Goal: Information Seeking & Learning: Find specific page/section

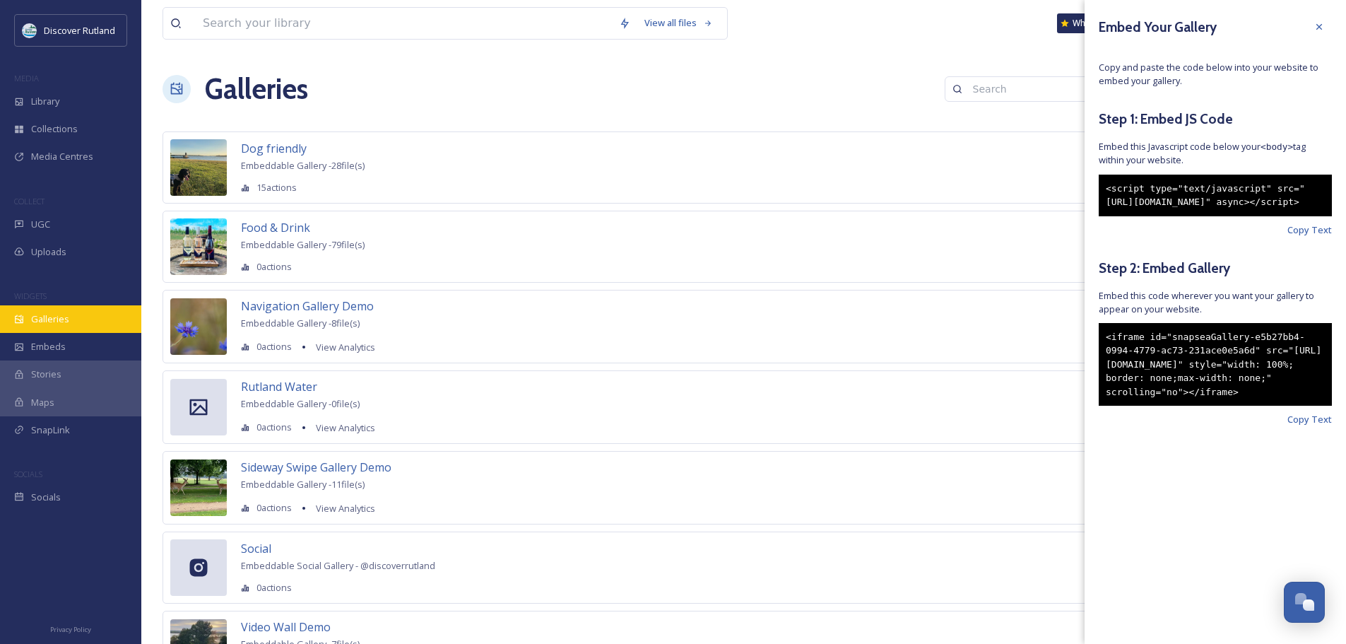
click at [51, 322] on span "Galleries" at bounding box center [50, 318] width 38 height 13
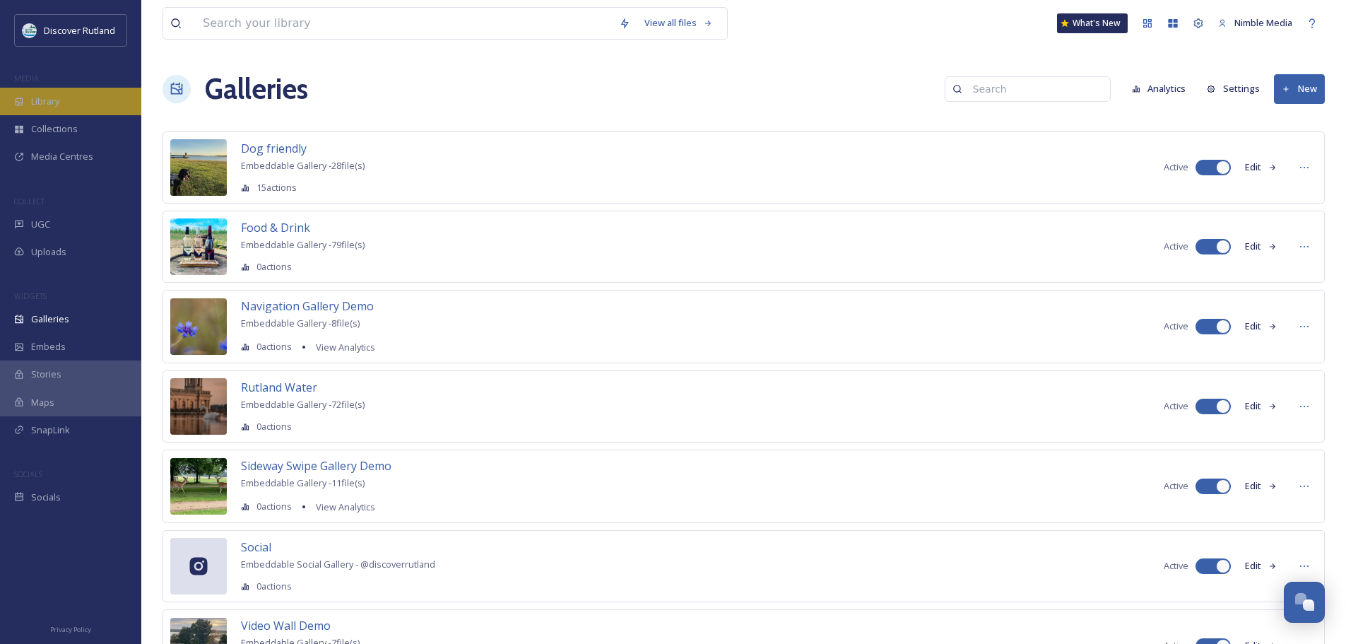
click at [61, 111] on div "Library" at bounding box center [70, 102] width 141 height 28
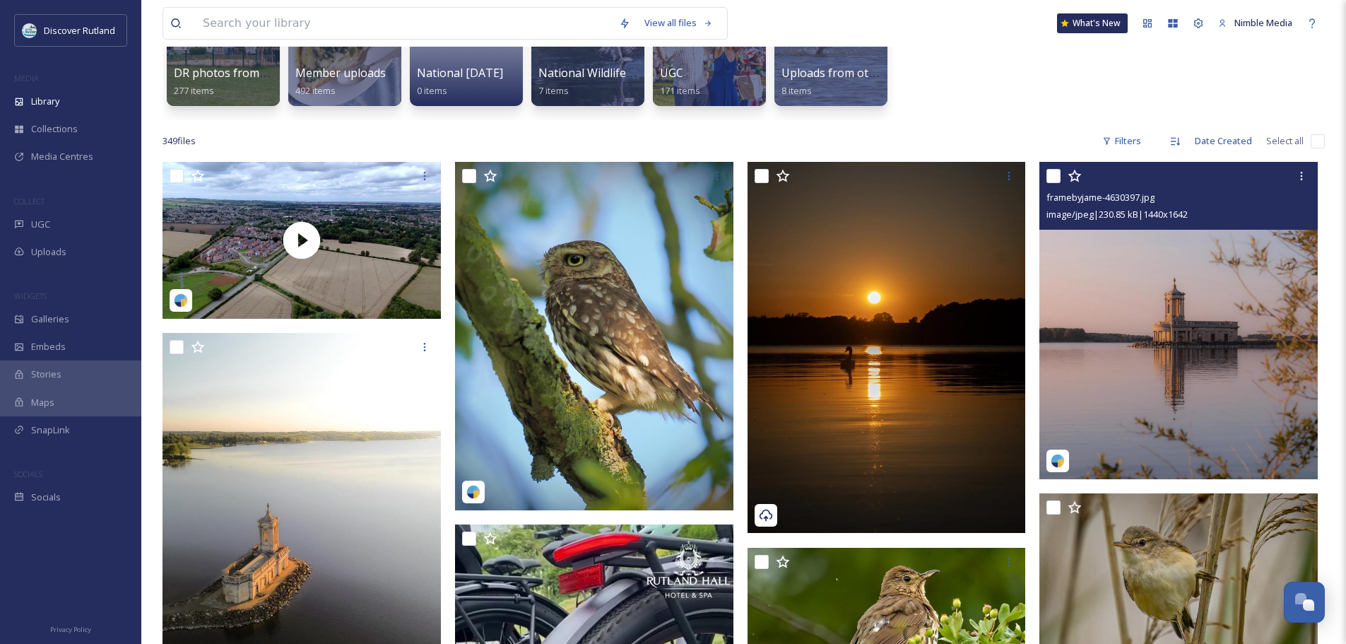
scroll to position [212, 0]
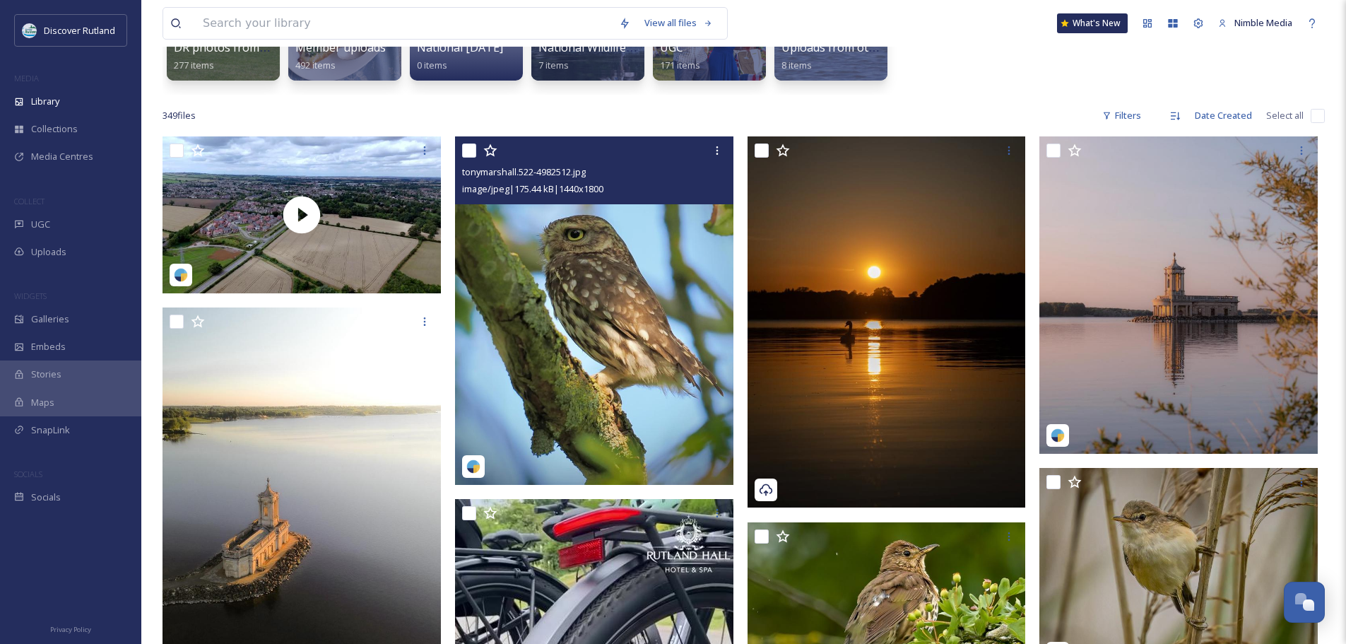
click at [677, 233] on img at bounding box center [594, 310] width 278 height 348
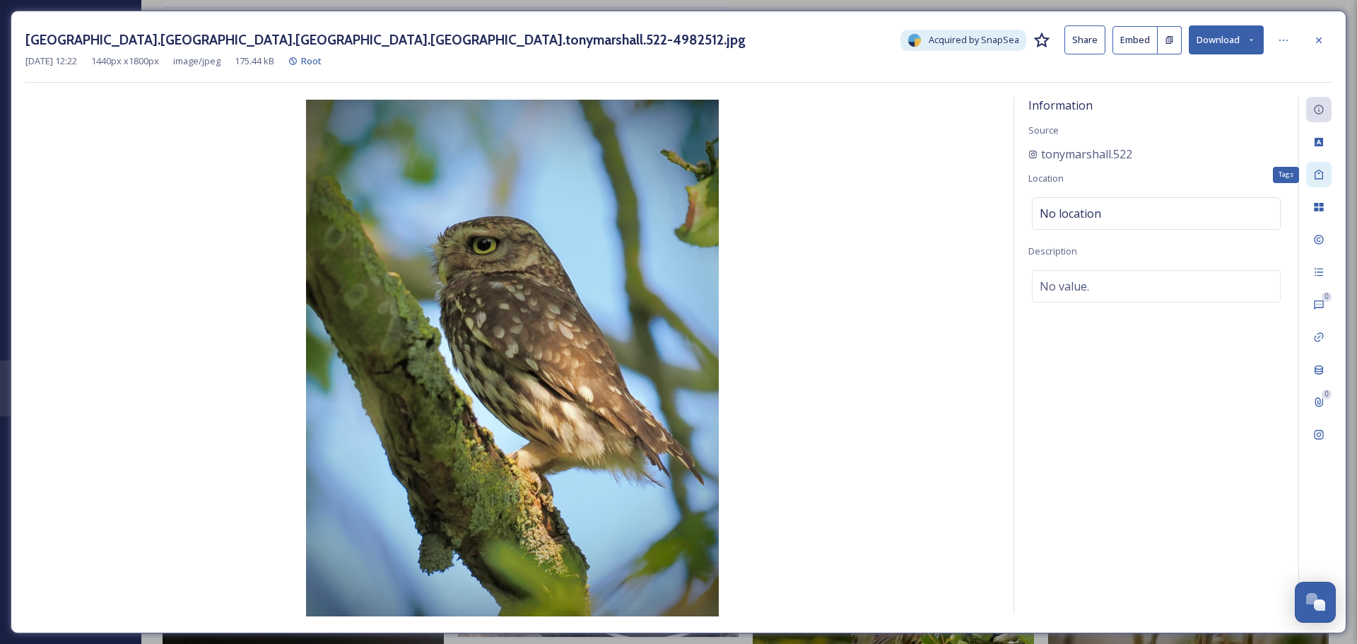
click at [1322, 175] on icon at bounding box center [1318, 174] width 11 height 11
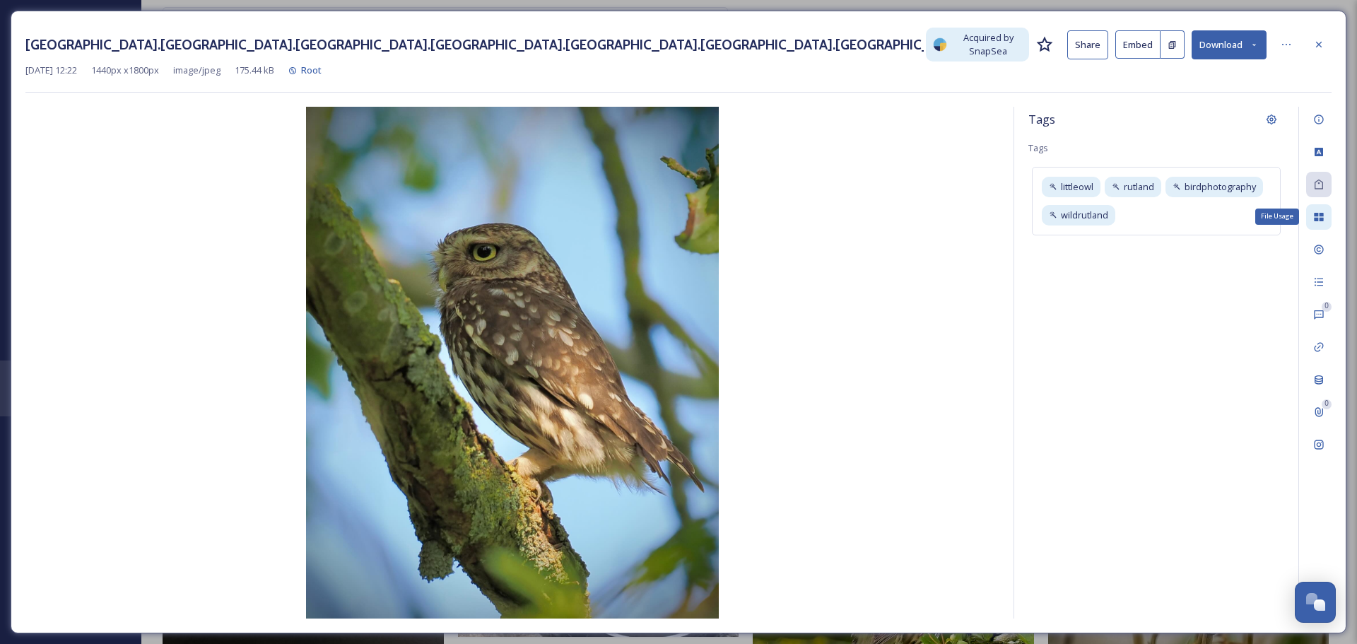
click at [1315, 213] on icon at bounding box center [1318, 217] width 9 height 8
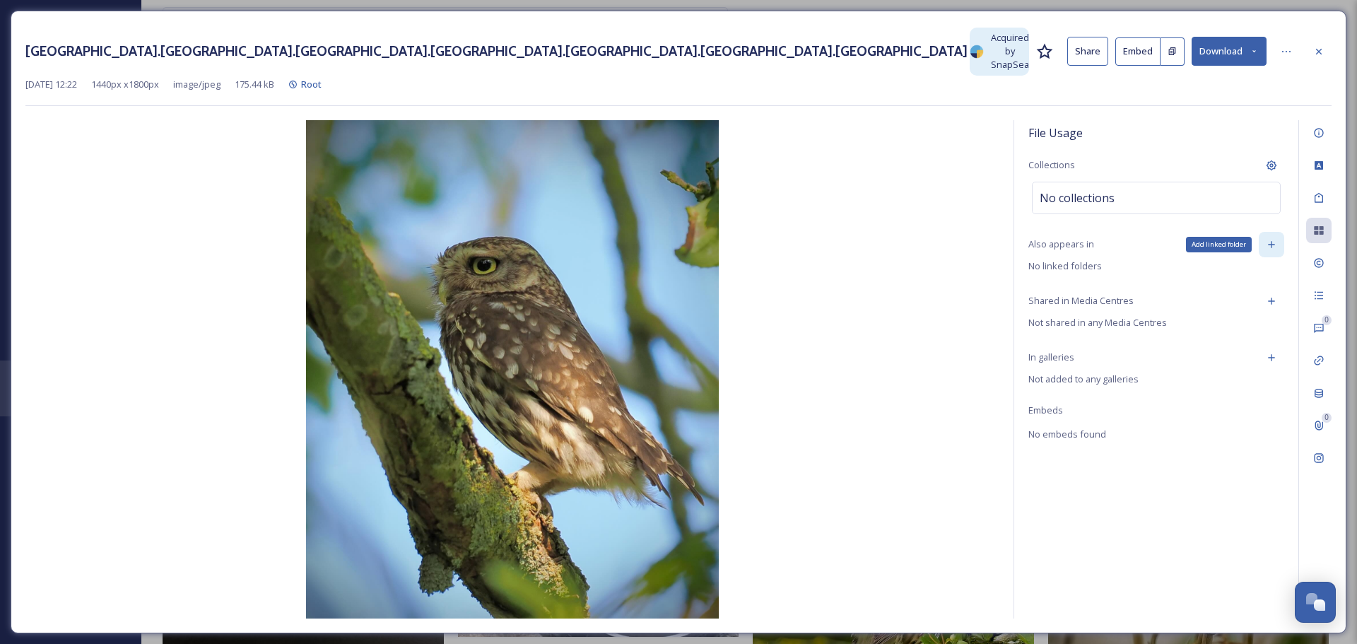
click at [1271, 244] on icon at bounding box center [1271, 244] width 11 height 11
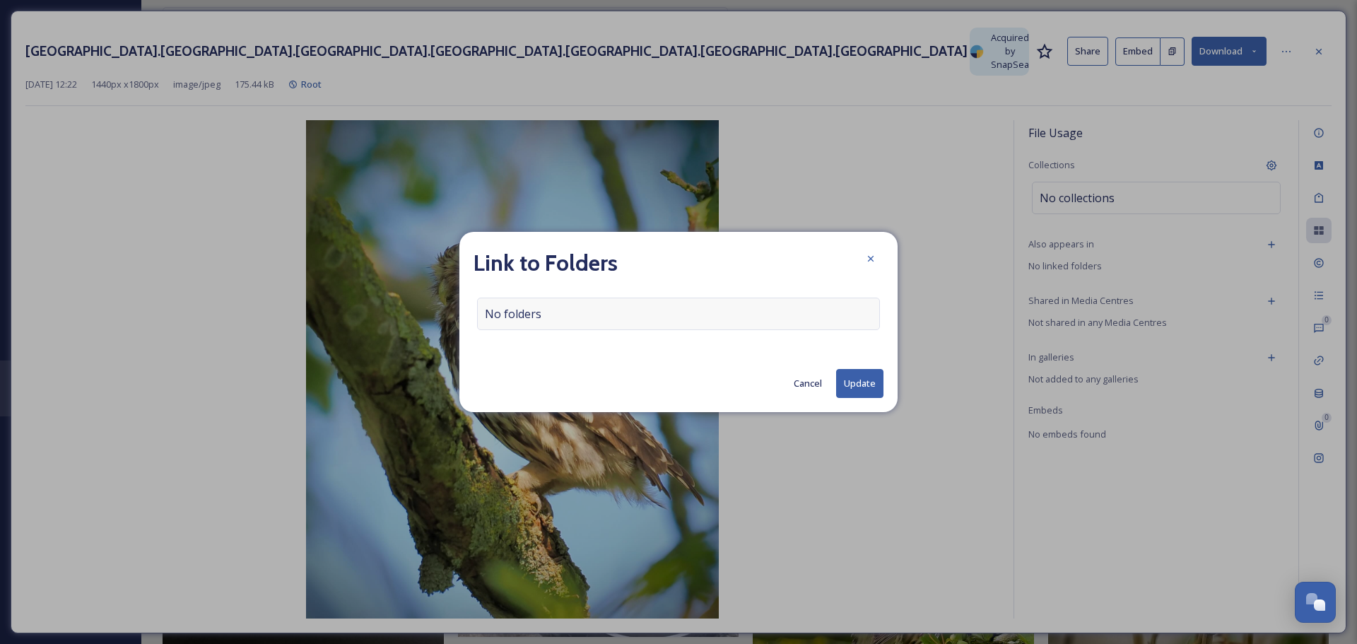
click at [746, 315] on div "No folders" at bounding box center [678, 314] width 403 height 33
click at [705, 316] on input at bounding box center [682, 313] width 409 height 31
type input "d"
type input "rutland wa"
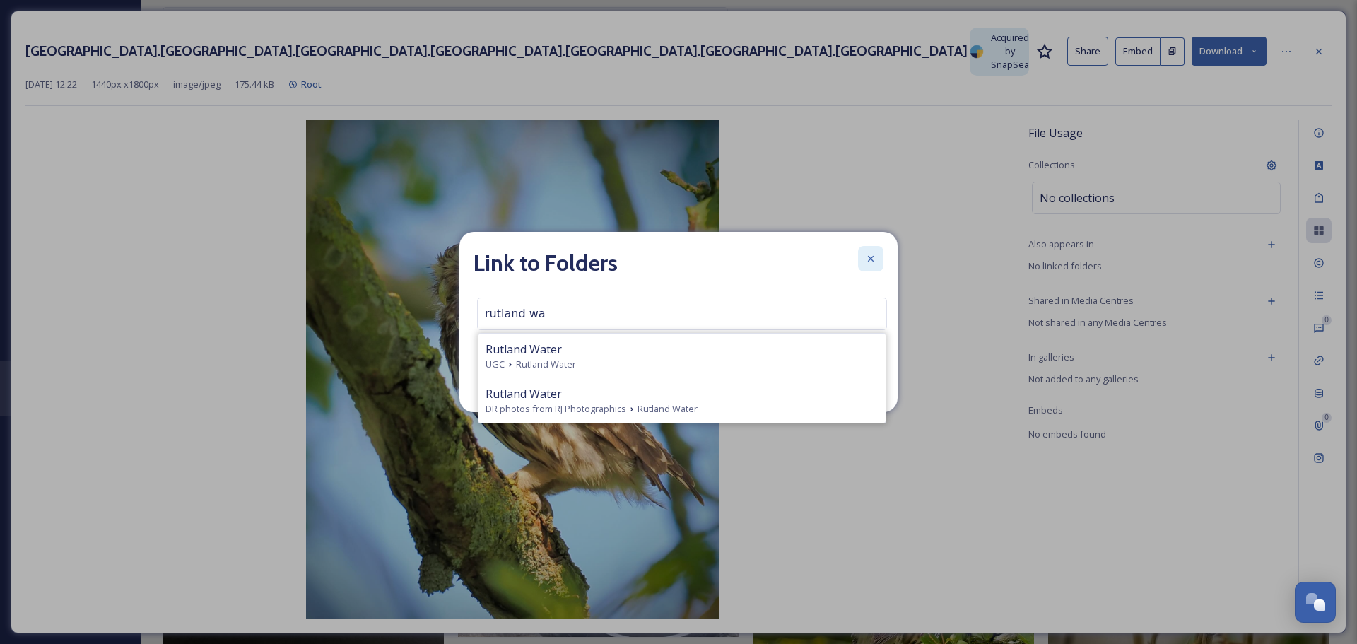
click at [870, 262] on icon at bounding box center [870, 258] width 11 height 11
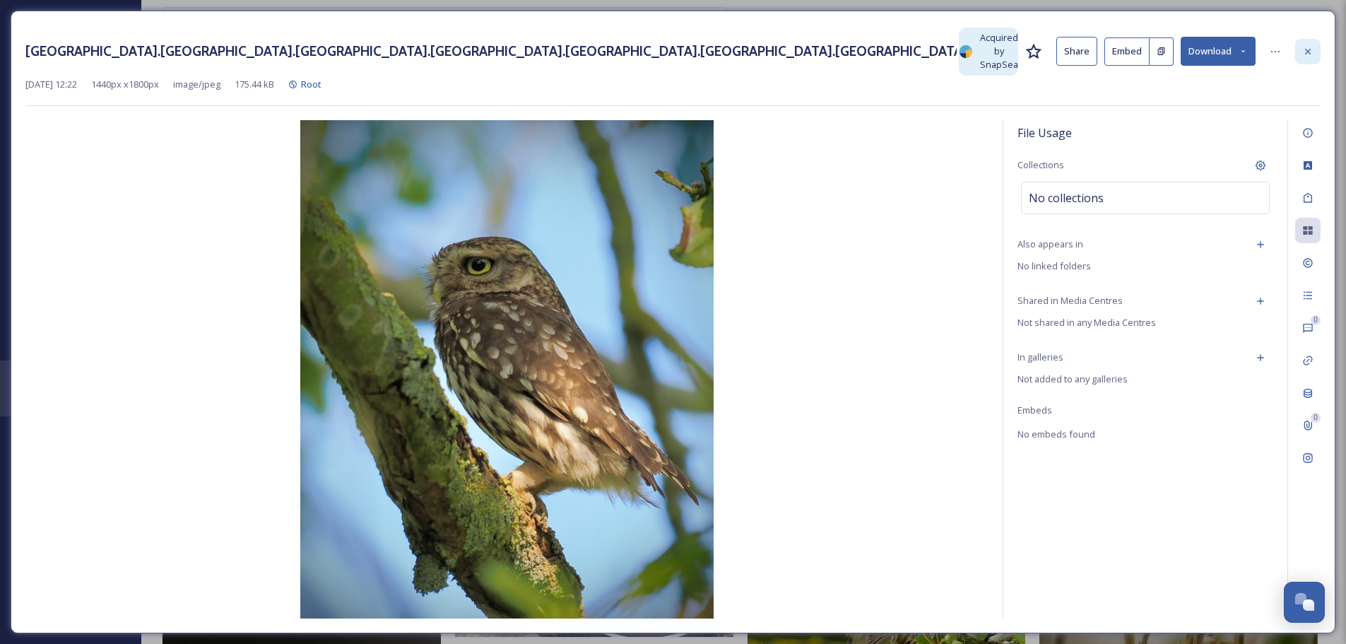
drag, startPoint x: 1314, startPoint y: 53, endPoint x: 1265, endPoint y: 82, distance: 57.3
click at [1314, 53] on div at bounding box center [1308, 51] width 25 height 25
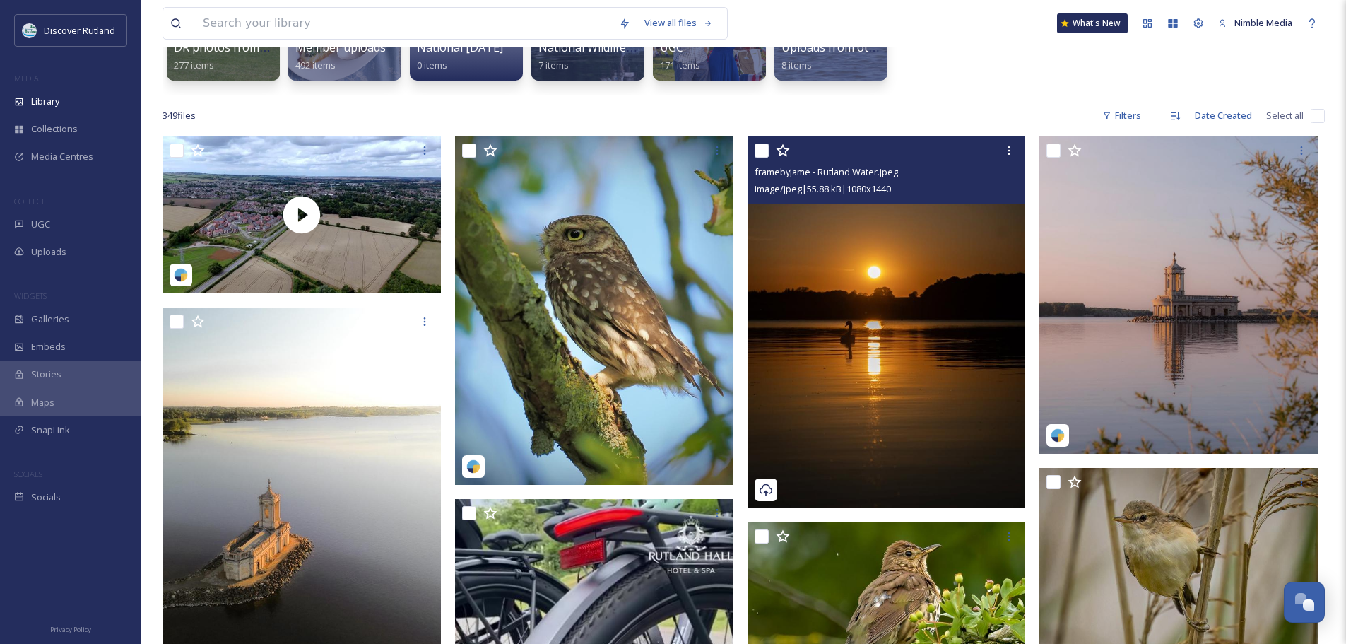
click at [851, 305] on img at bounding box center [887, 321] width 278 height 371
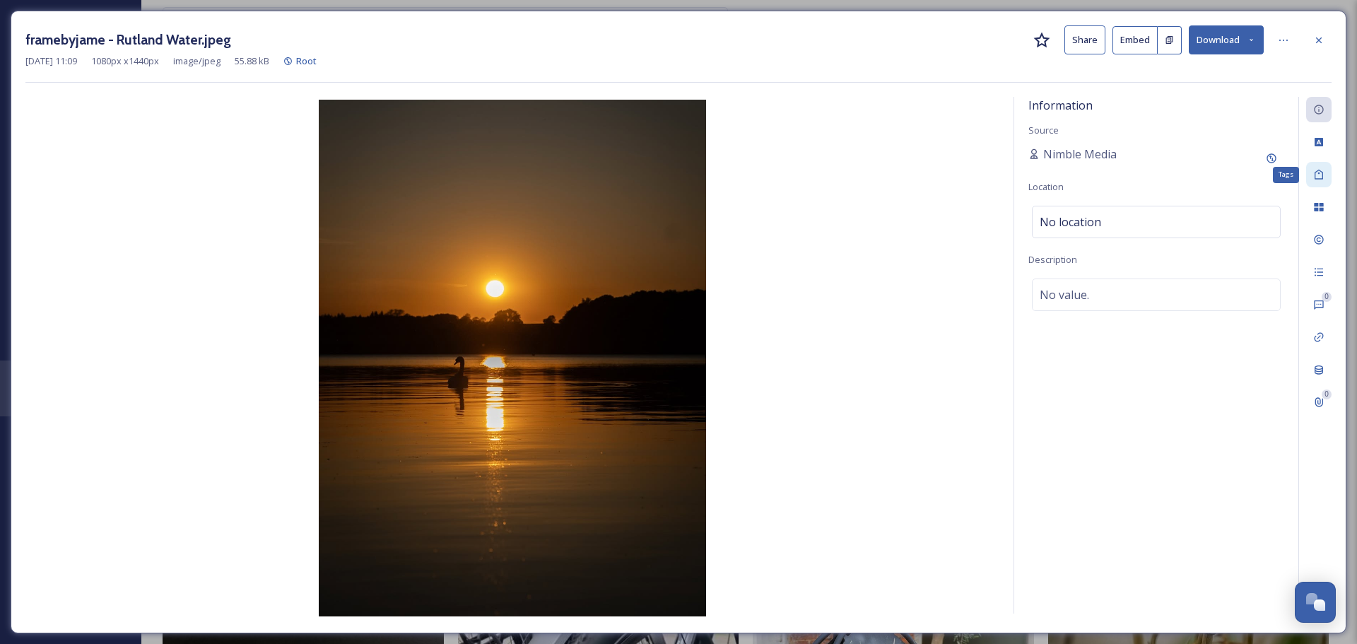
click at [1317, 170] on icon at bounding box center [1318, 174] width 11 height 11
click at [1258, 177] on div "No tags" at bounding box center [1156, 173] width 249 height 33
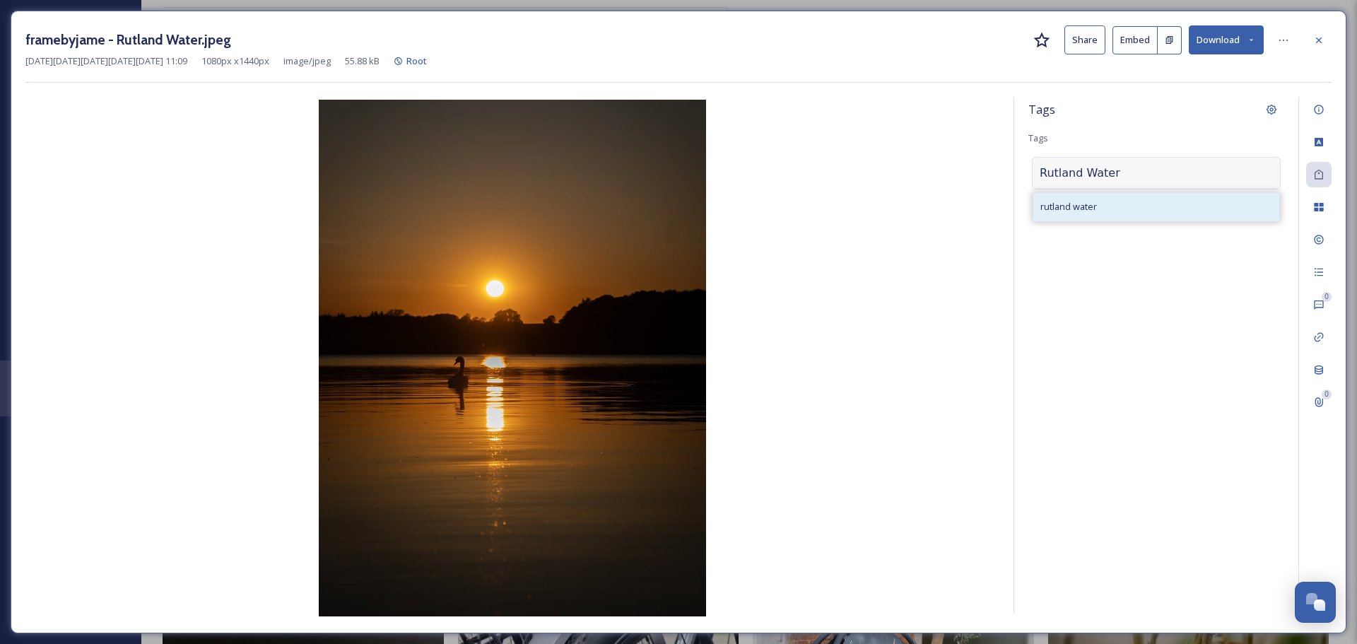
type input "Rutland Water"
click at [1082, 207] on span "rutland water" at bounding box center [1068, 206] width 57 height 13
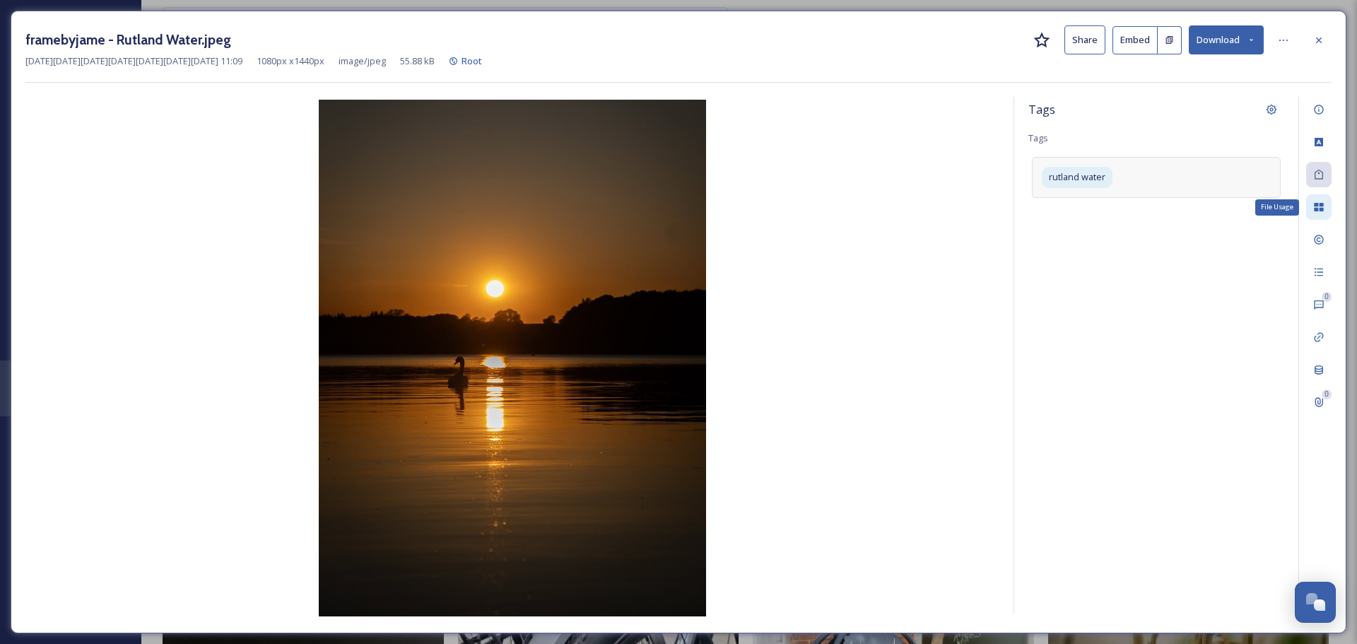
click at [1323, 204] on icon at bounding box center [1318, 207] width 9 height 8
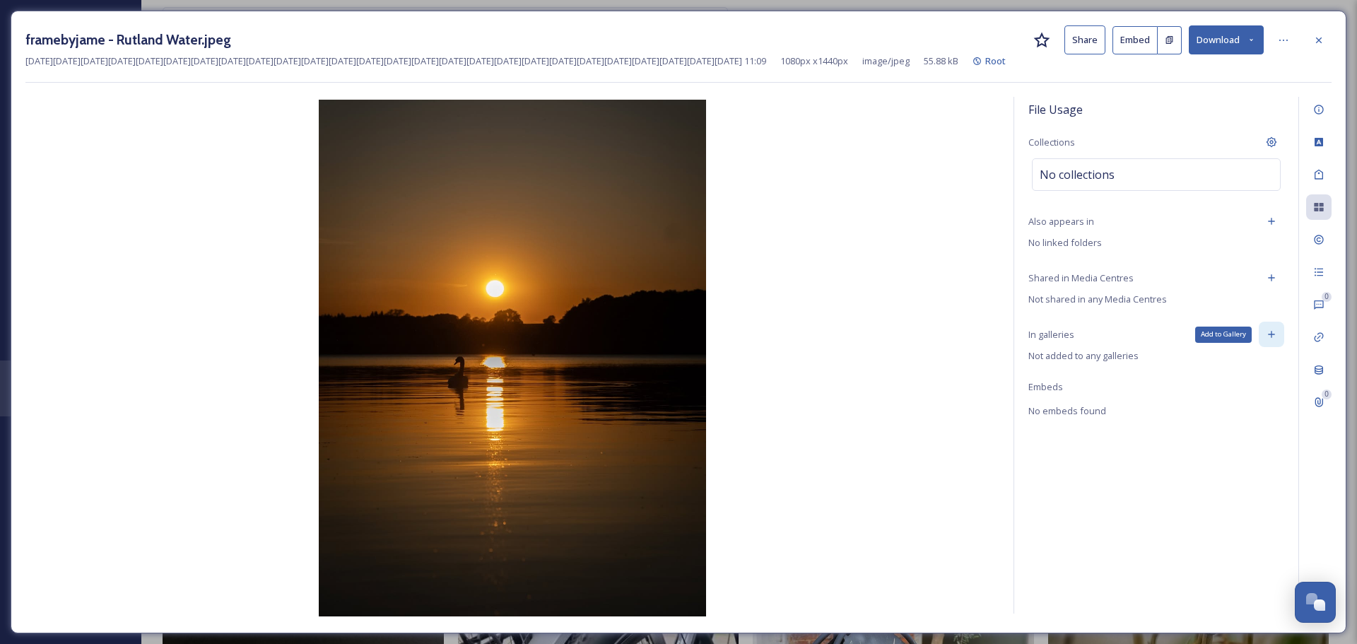
click at [1275, 332] on icon at bounding box center [1271, 334] width 11 height 11
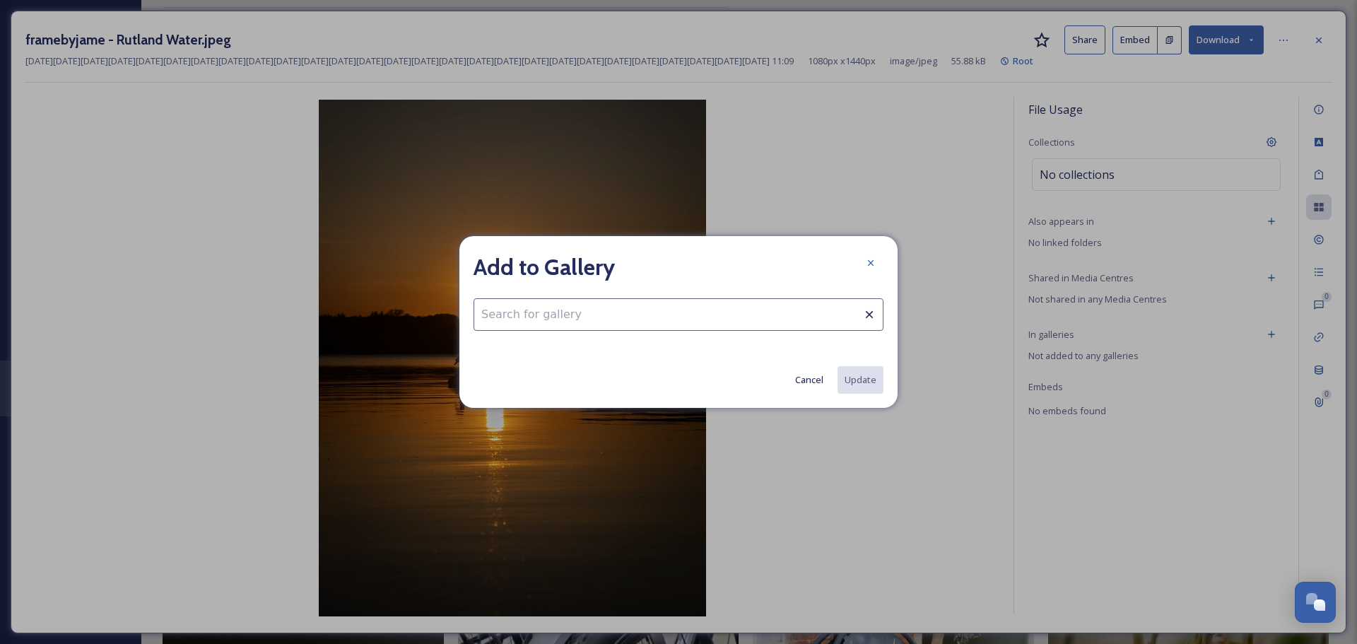
click at [777, 317] on input at bounding box center [679, 314] width 410 height 33
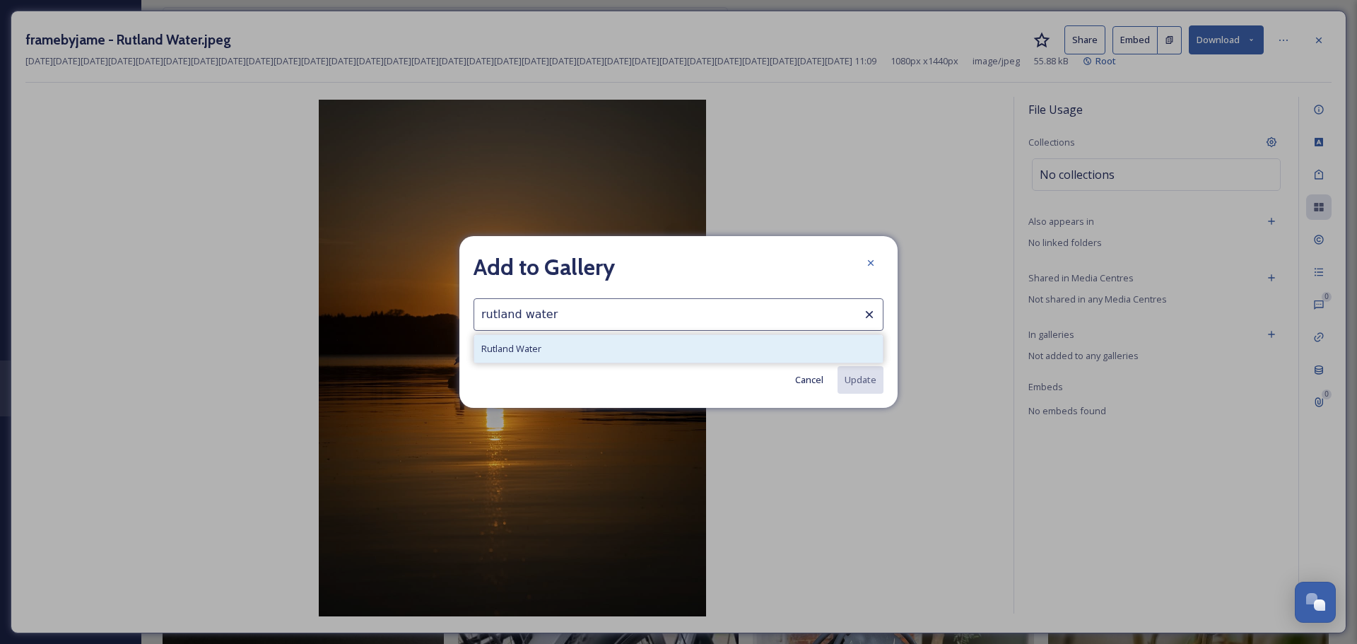
click at [683, 345] on div "Rutland Water" at bounding box center [678, 349] width 409 height 28
type input "Rutland Water"
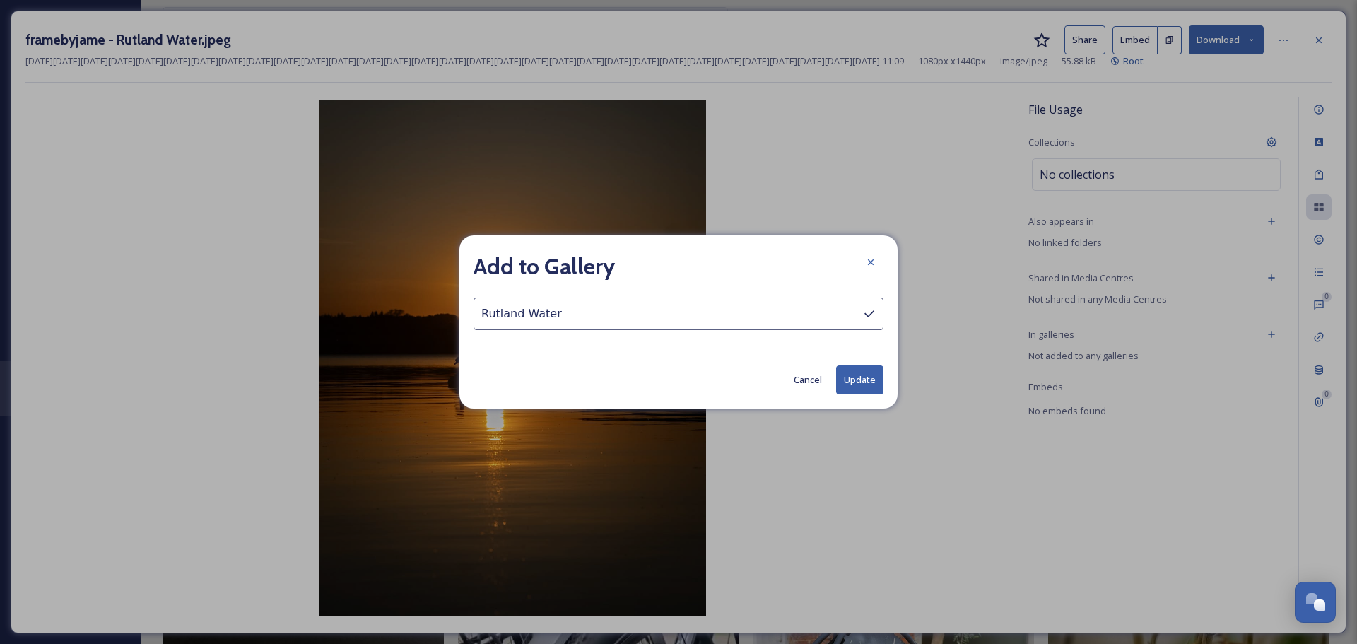
click at [857, 377] on button "Update" at bounding box center [859, 379] width 47 height 29
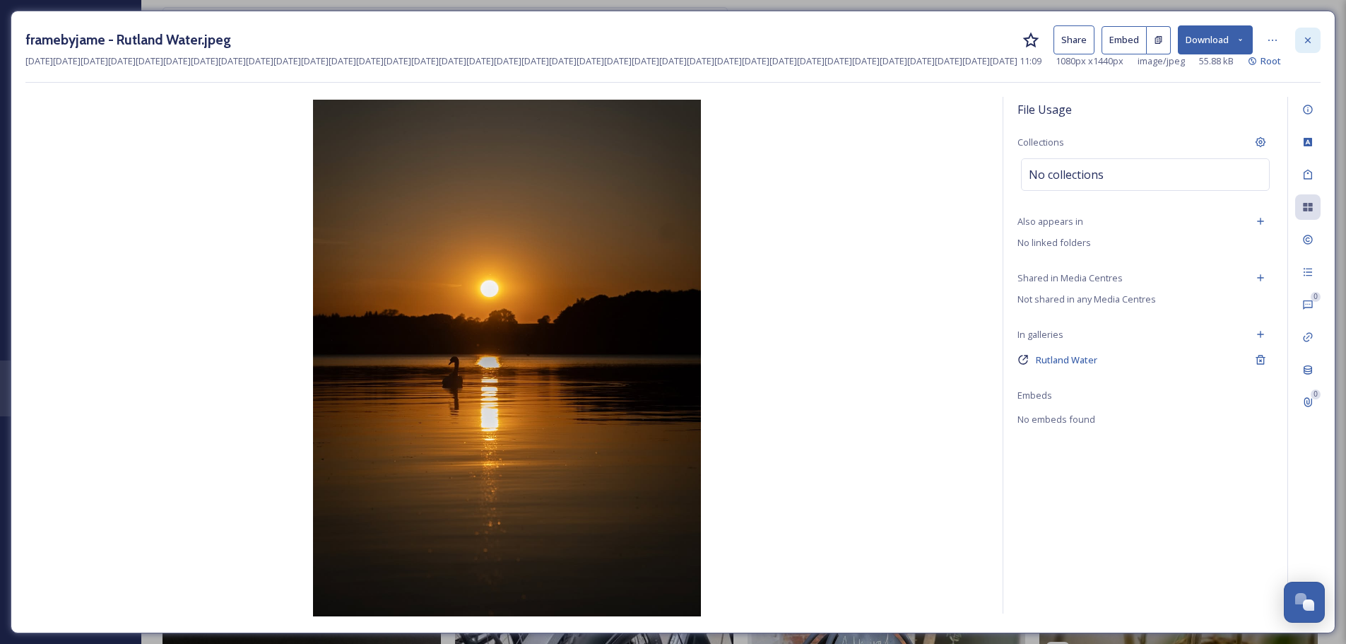
click at [1313, 37] on icon at bounding box center [1308, 40] width 11 height 11
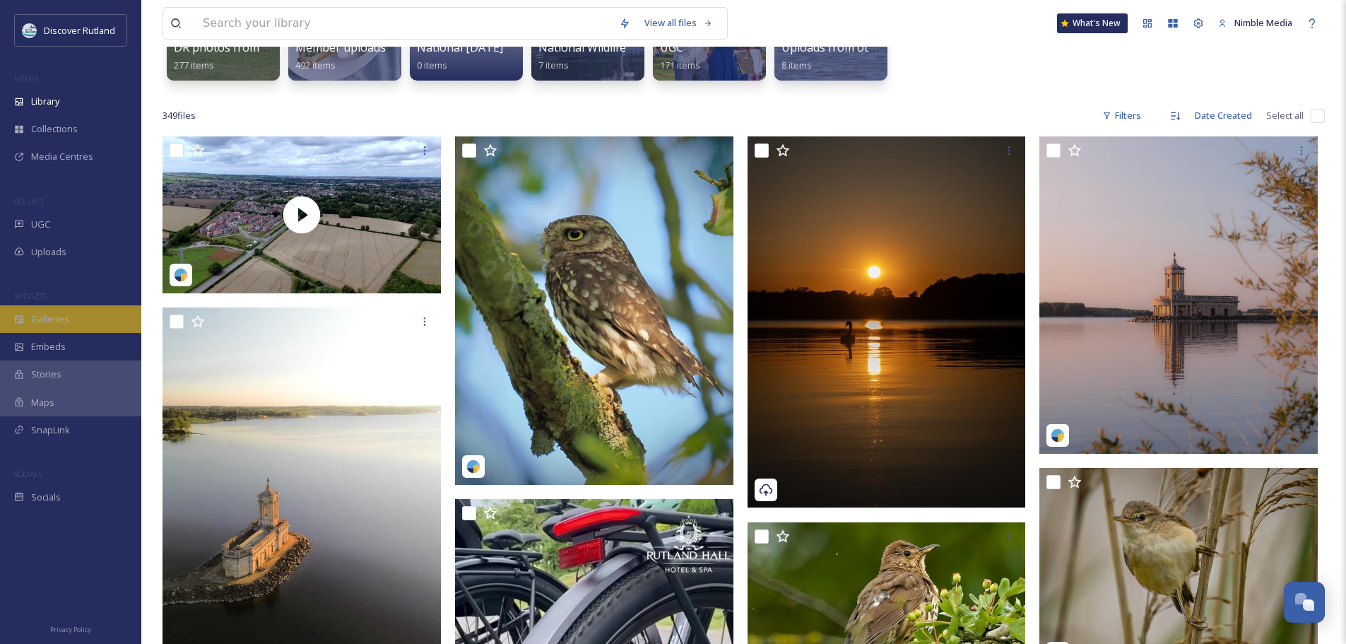
click at [66, 318] on span "Galleries" at bounding box center [50, 318] width 38 height 13
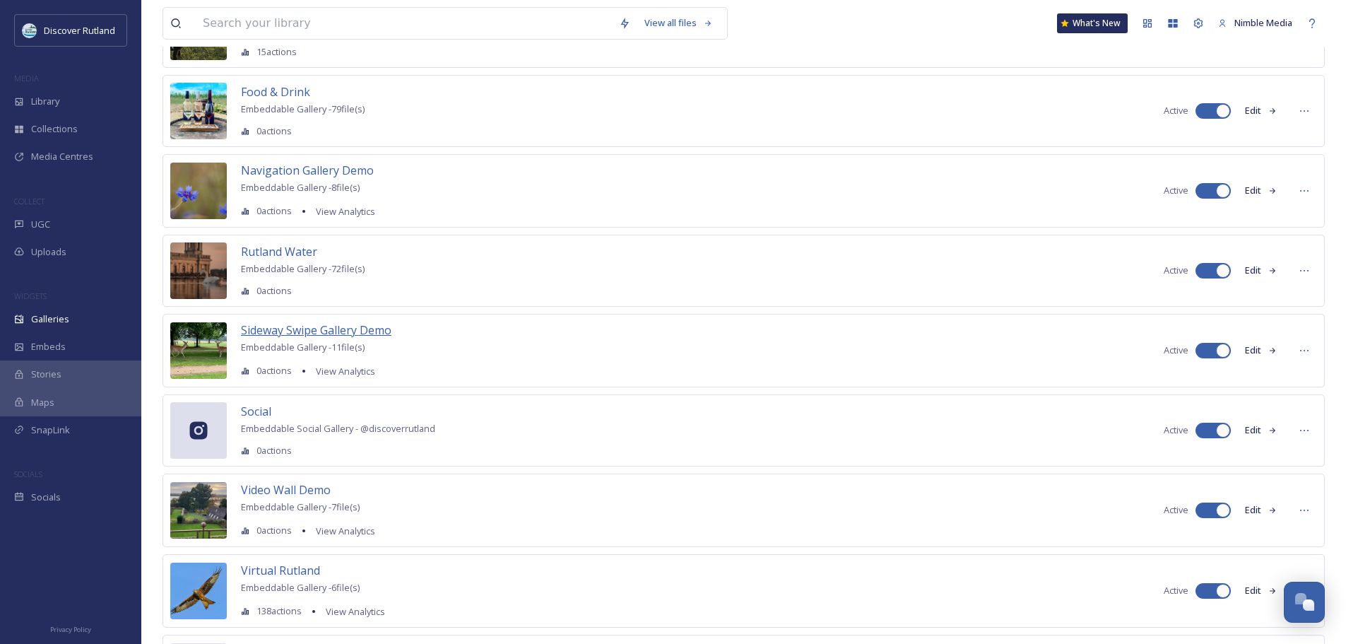
scroll to position [141, 0]
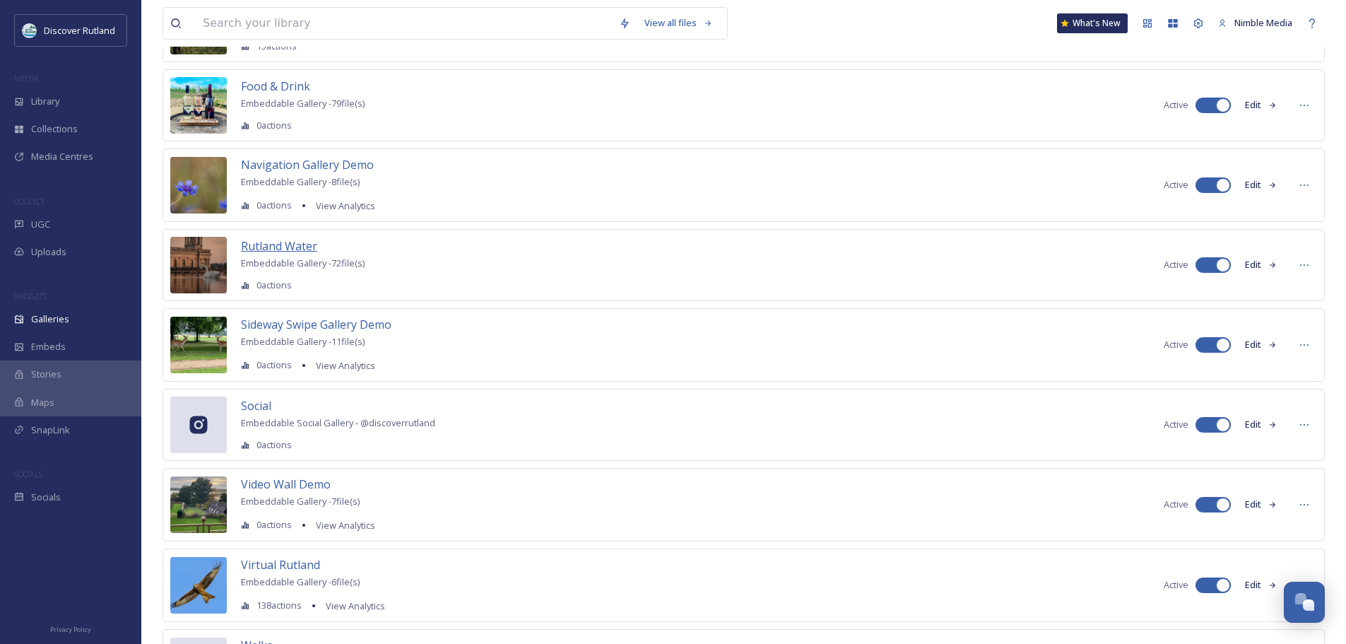
click at [295, 250] on span "Rutland Water" at bounding box center [279, 246] width 76 height 16
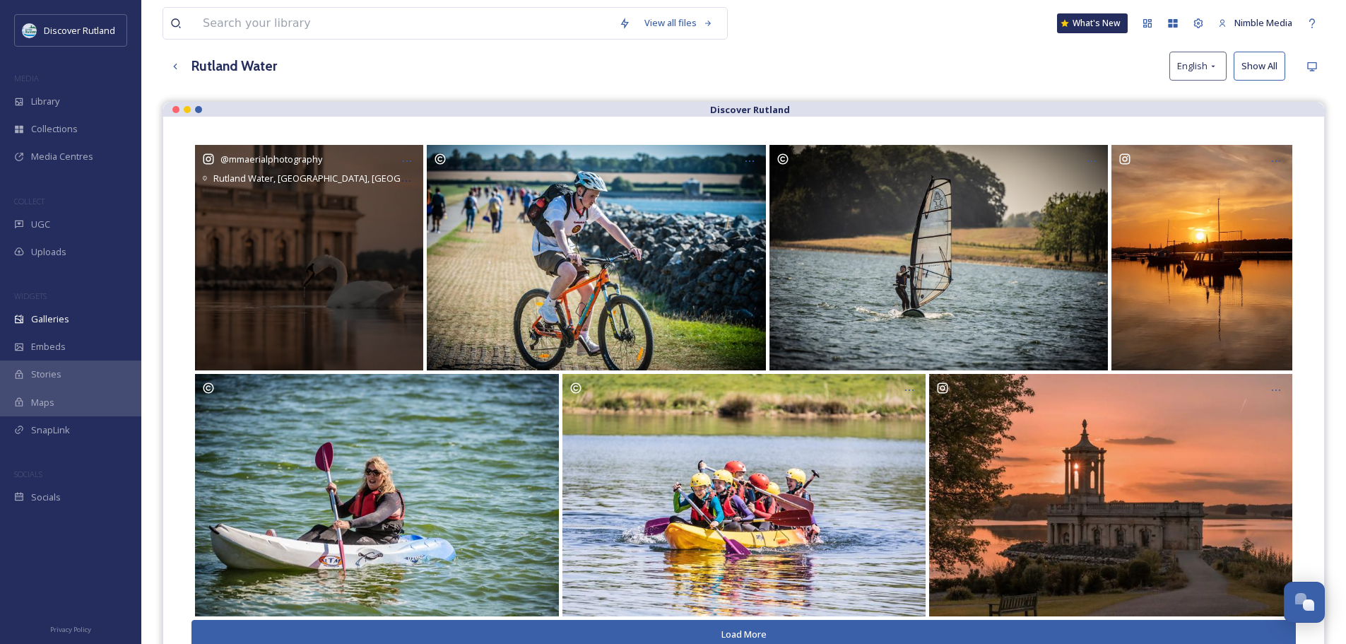
scroll to position [203, 0]
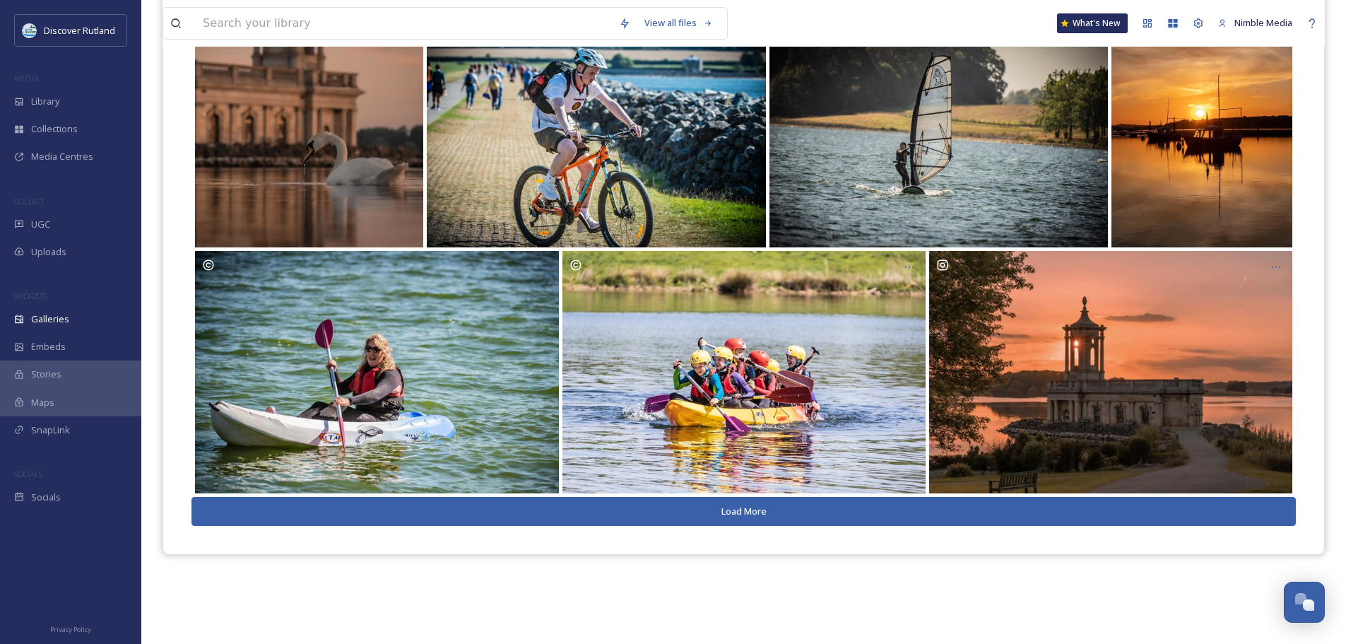
click at [763, 515] on button "Load More" at bounding box center [744, 511] width 1105 height 29
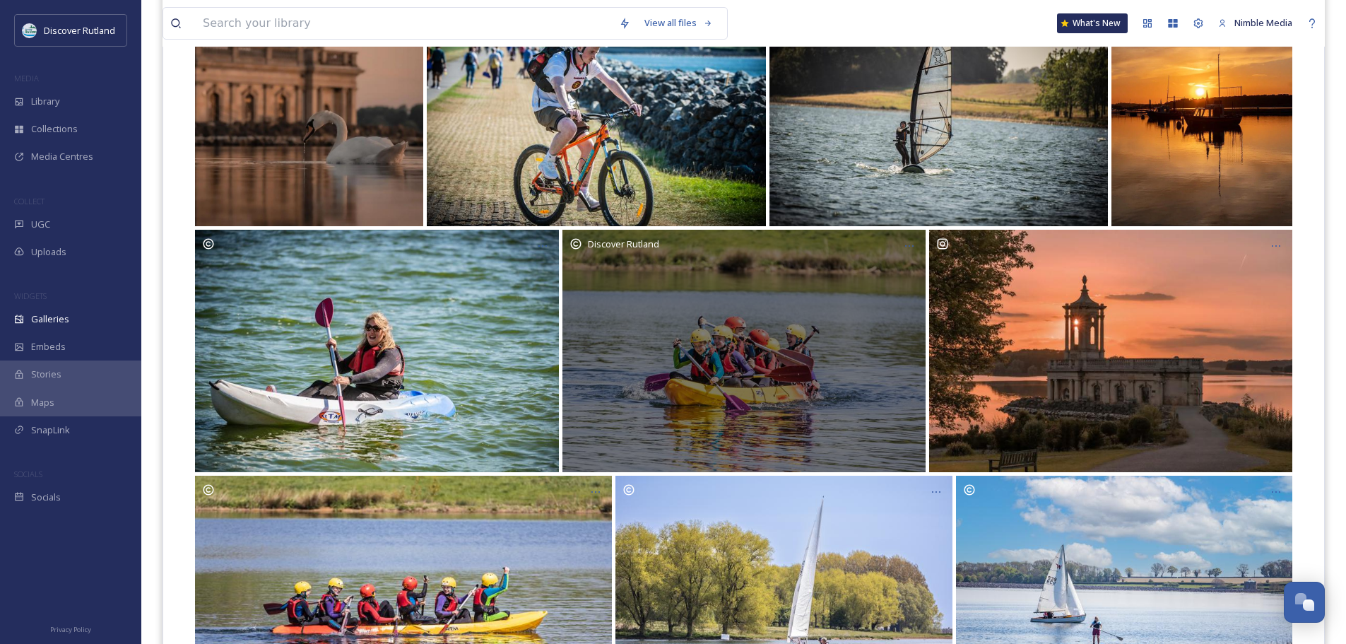
scroll to position [363, 0]
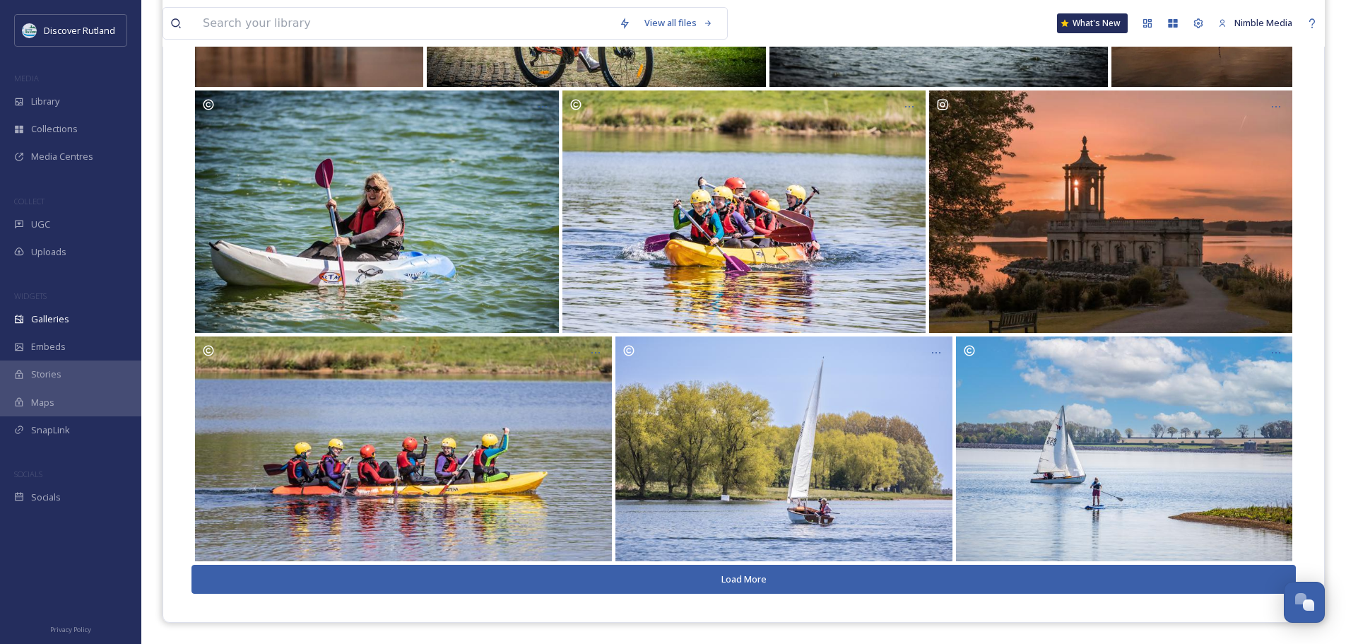
click at [764, 574] on button "Load More" at bounding box center [744, 579] width 1105 height 29
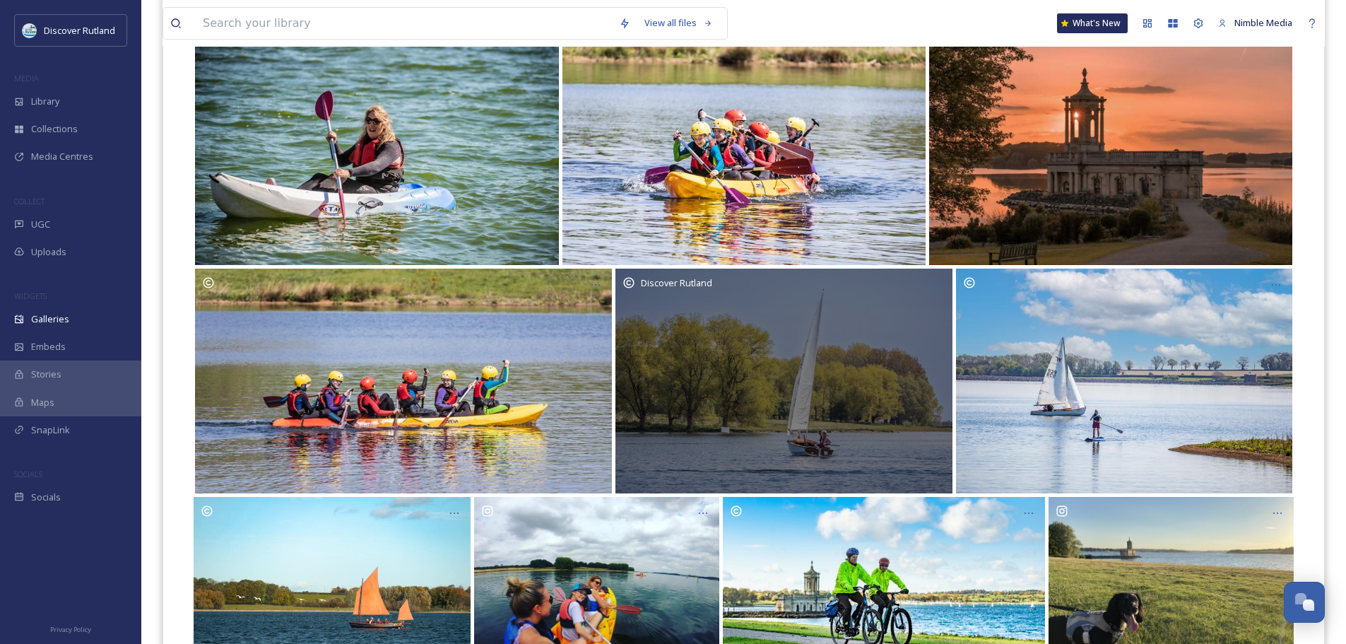
scroll to position [551, 0]
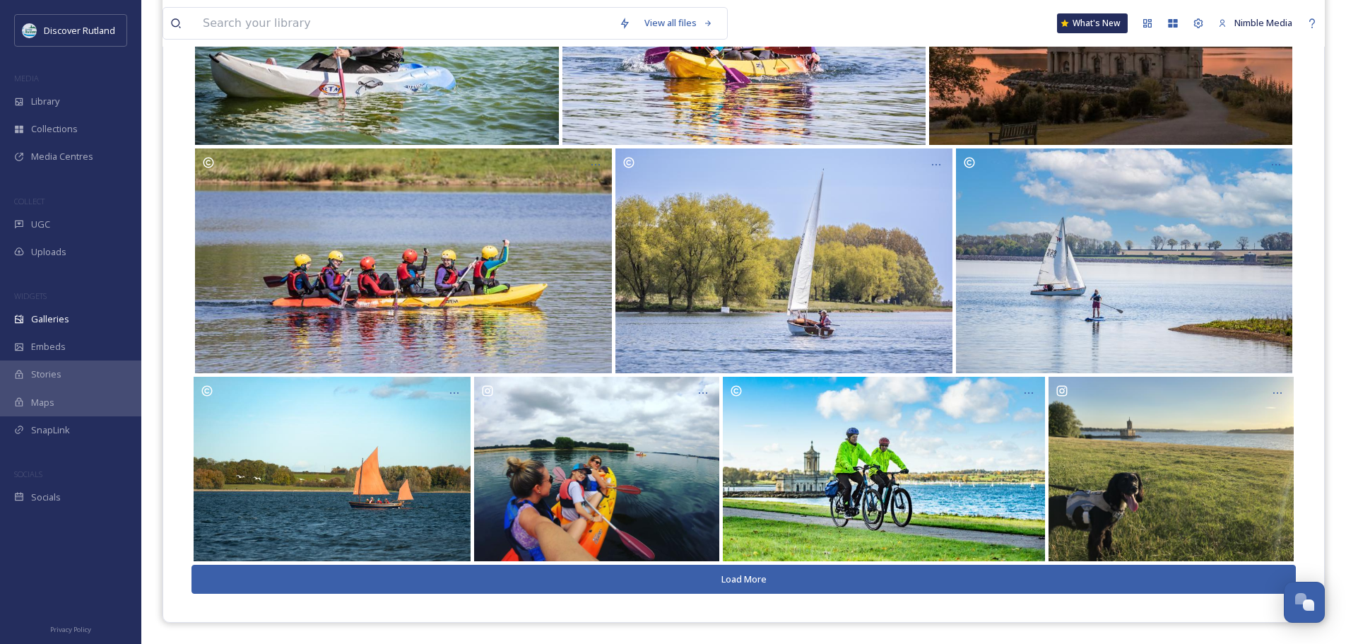
drag, startPoint x: 798, startPoint y: 575, endPoint x: 785, endPoint y: 550, distance: 27.8
click at [798, 575] on button "Load More" at bounding box center [744, 579] width 1105 height 29
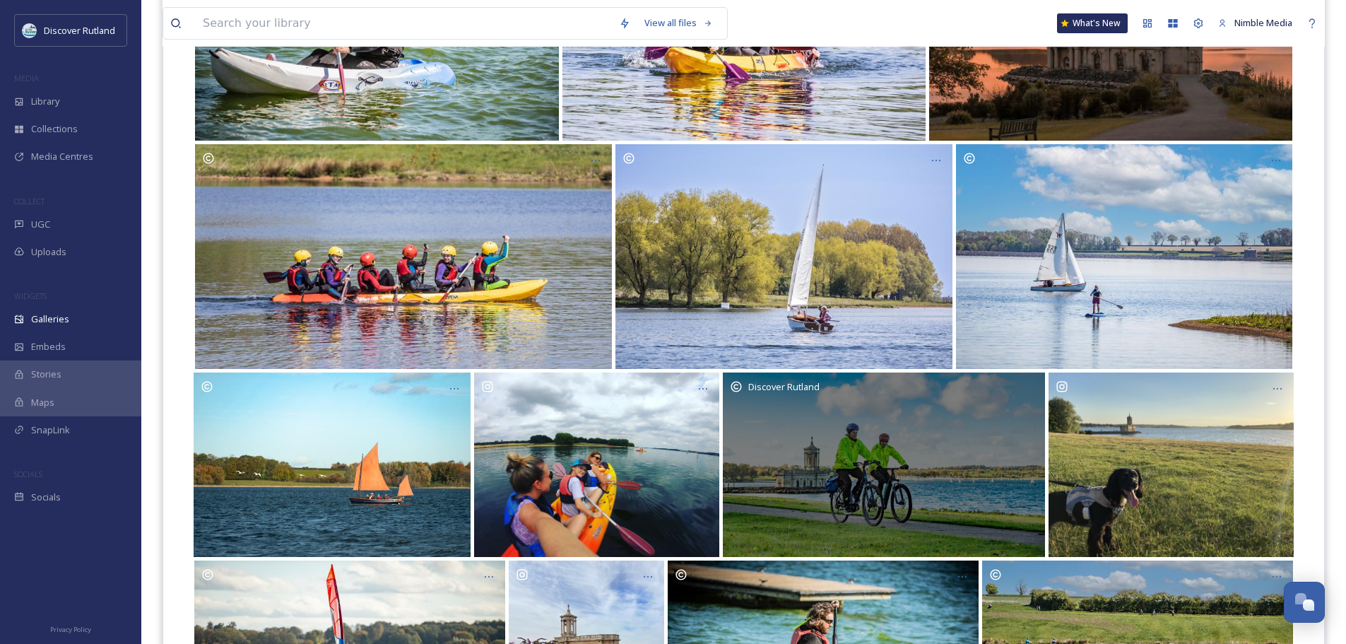
scroll to position [762, 0]
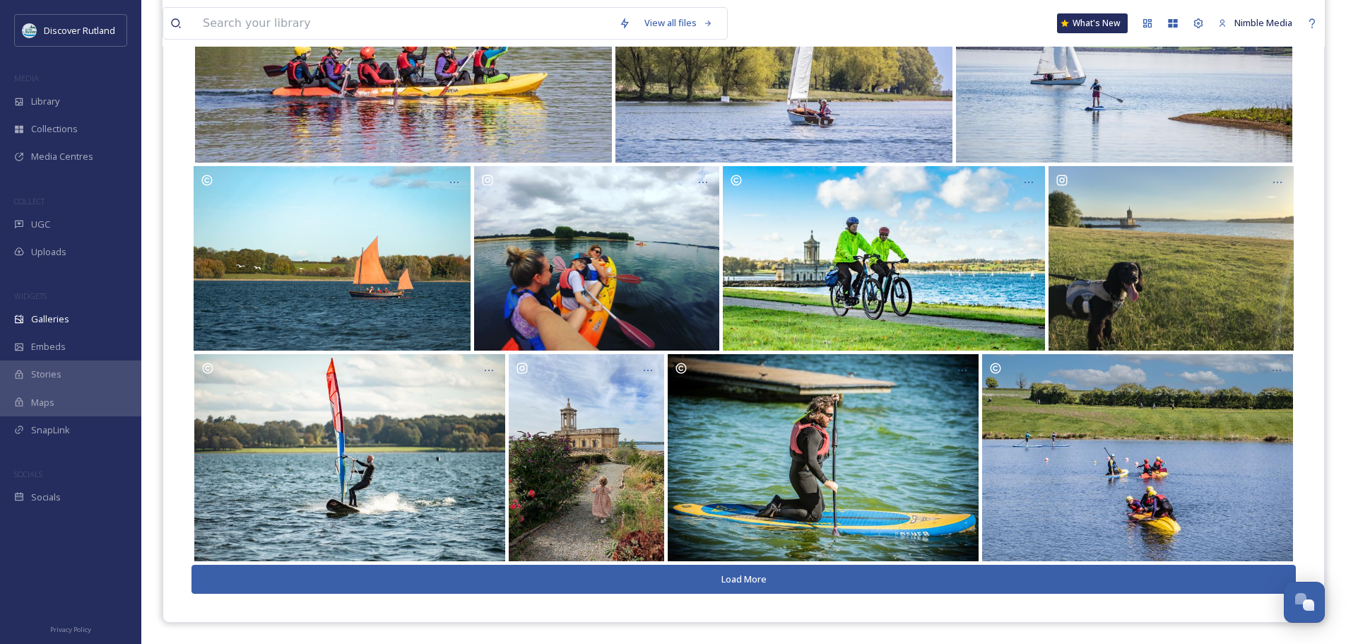
click at [746, 582] on button "Load More" at bounding box center [744, 579] width 1105 height 29
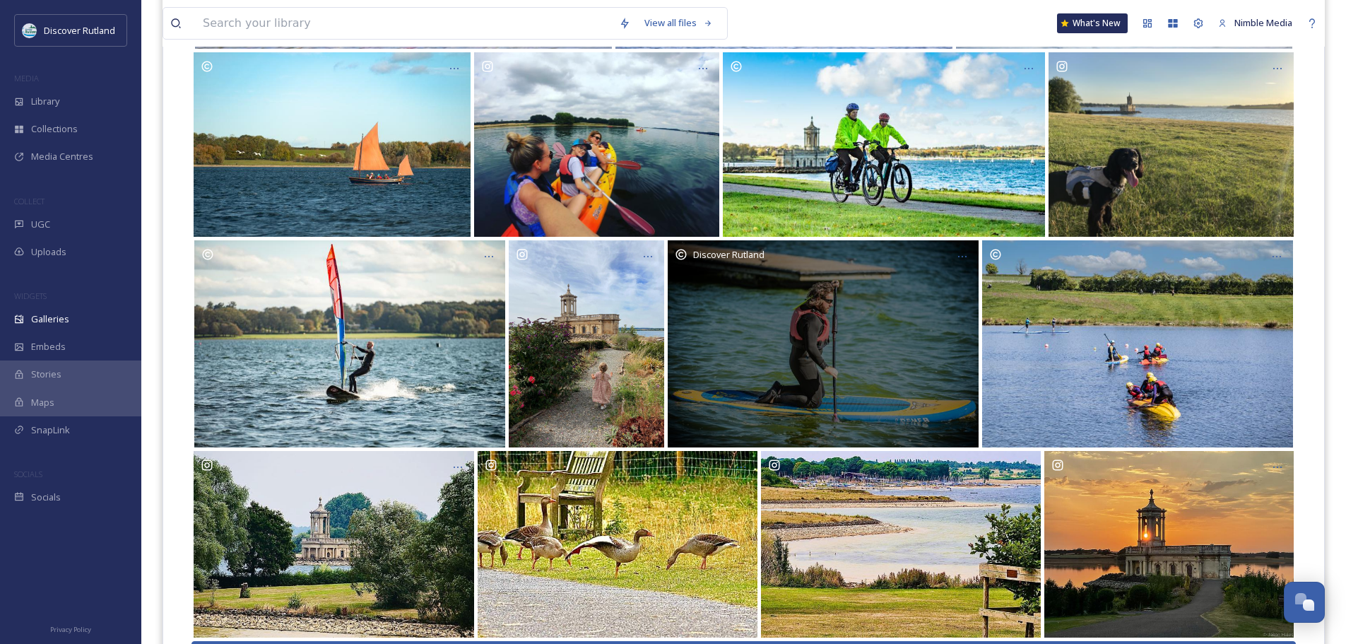
scroll to position [952, 0]
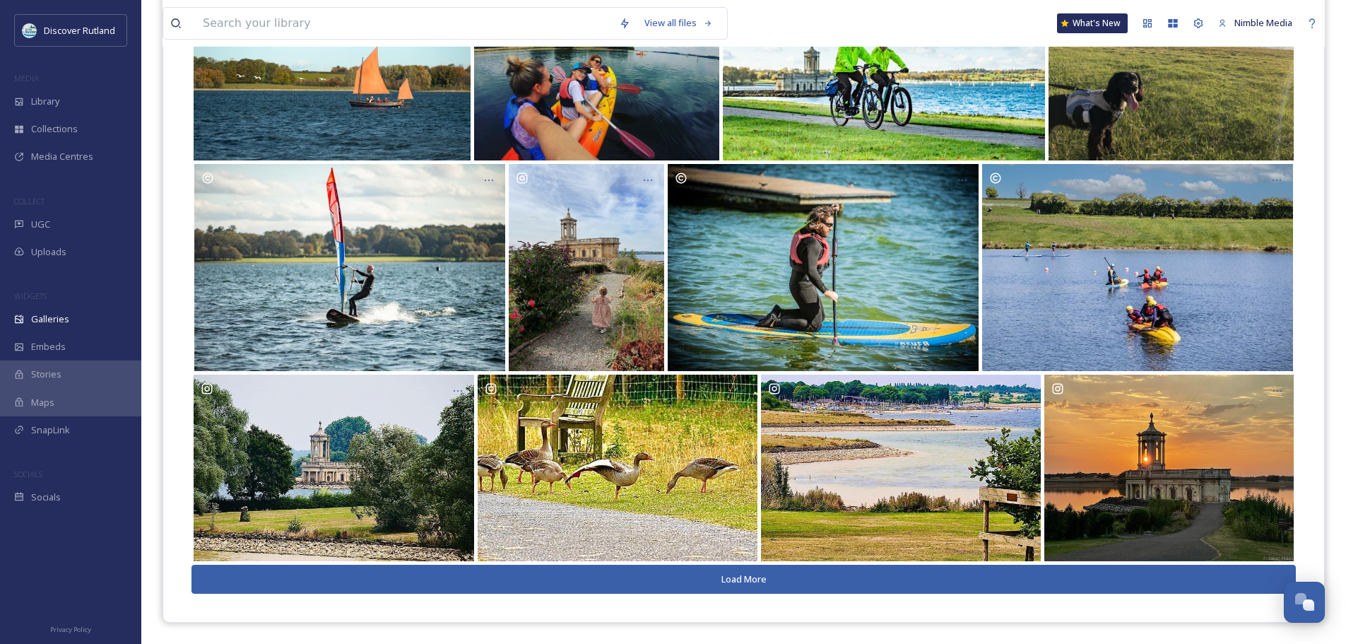
click at [745, 573] on button "Load More" at bounding box center [744, 579] width 1105 height 29
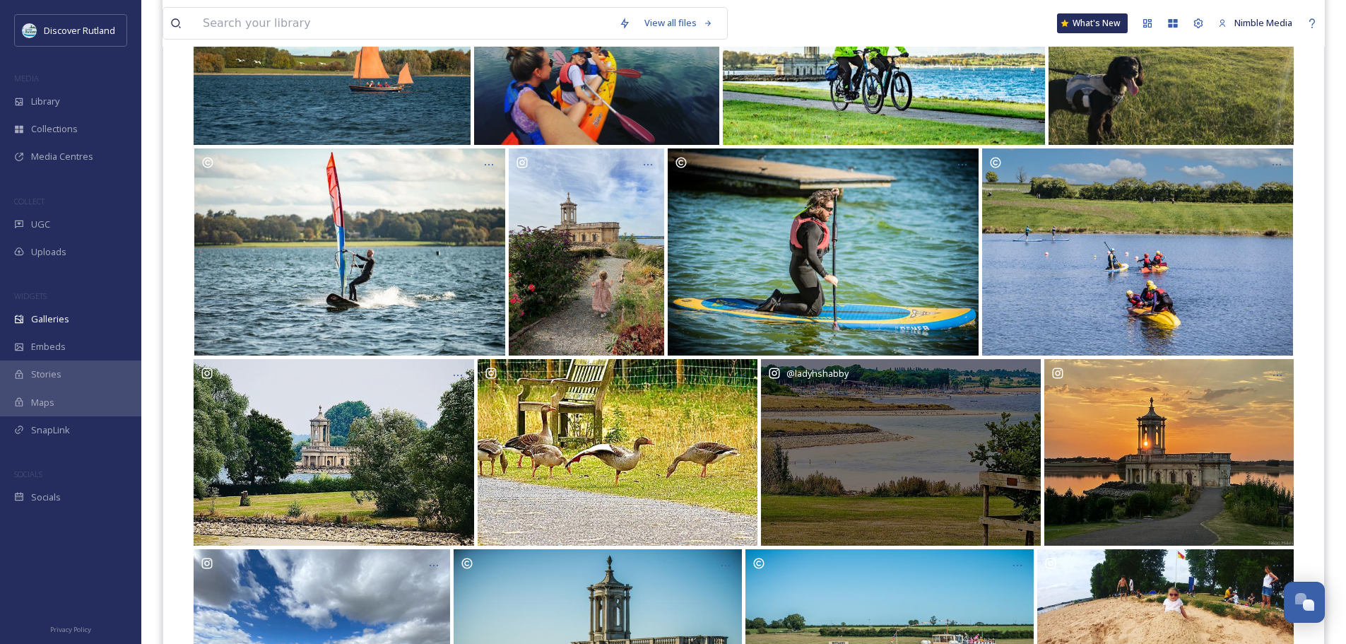
scroll to position [1148, 0]
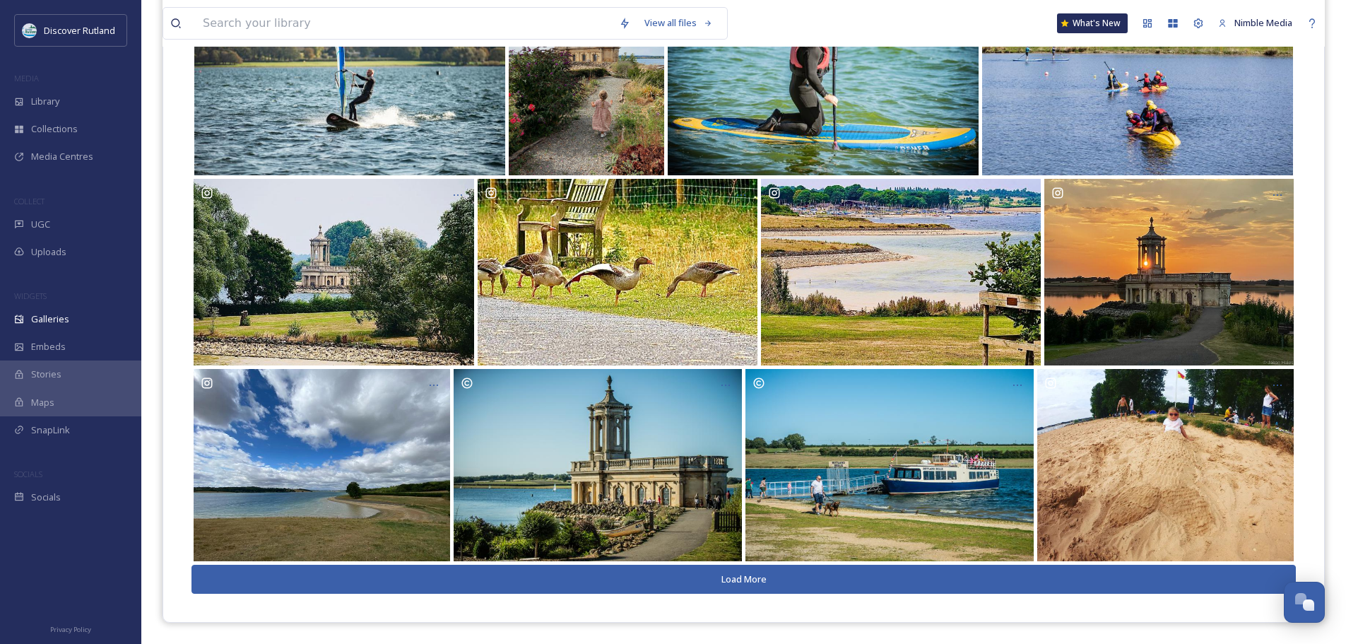
click at [694, 592] on button "Load More" at bounding box center [744, 579] width 1105 height 29
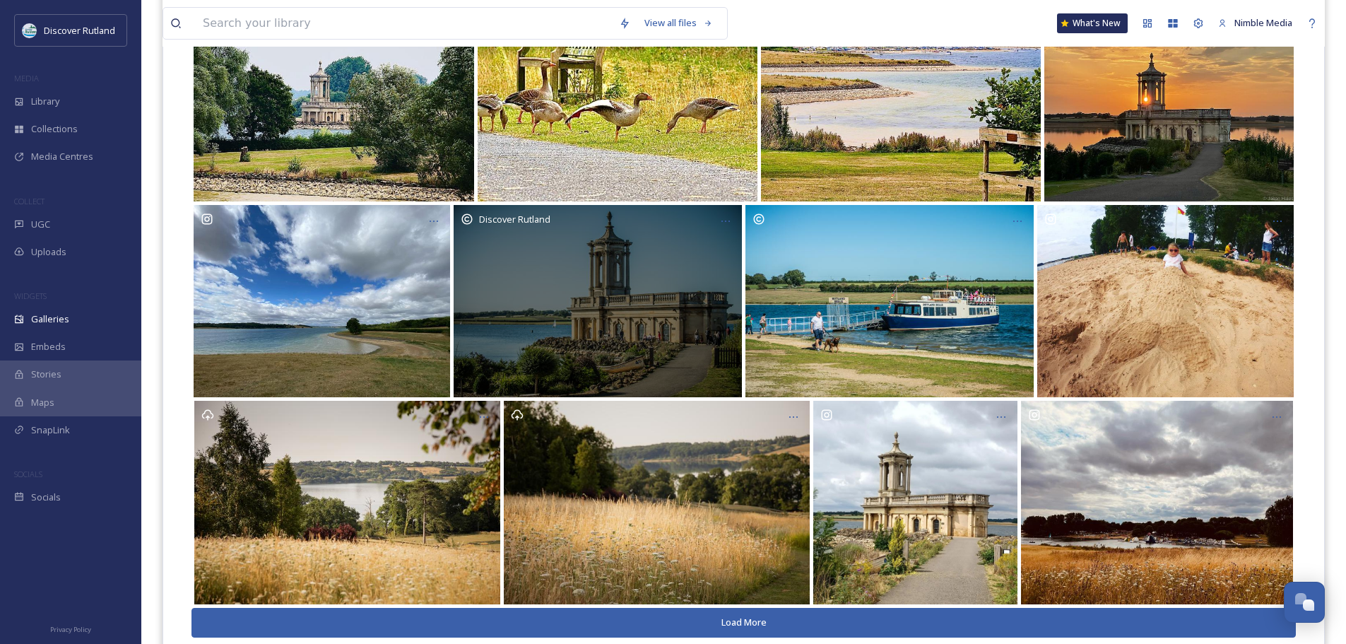
scroll to position [1356, 0]
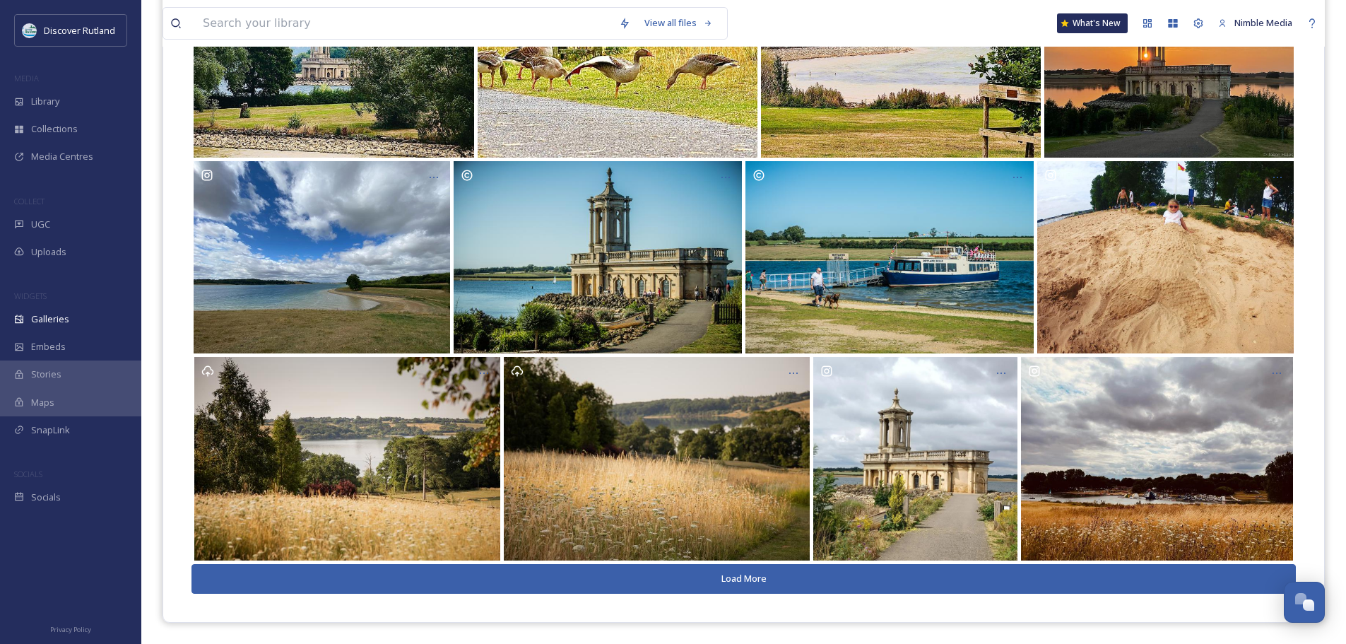
click at [783, 579] on button "Load More" at bounding box center [744, 578] width 1105 height 29
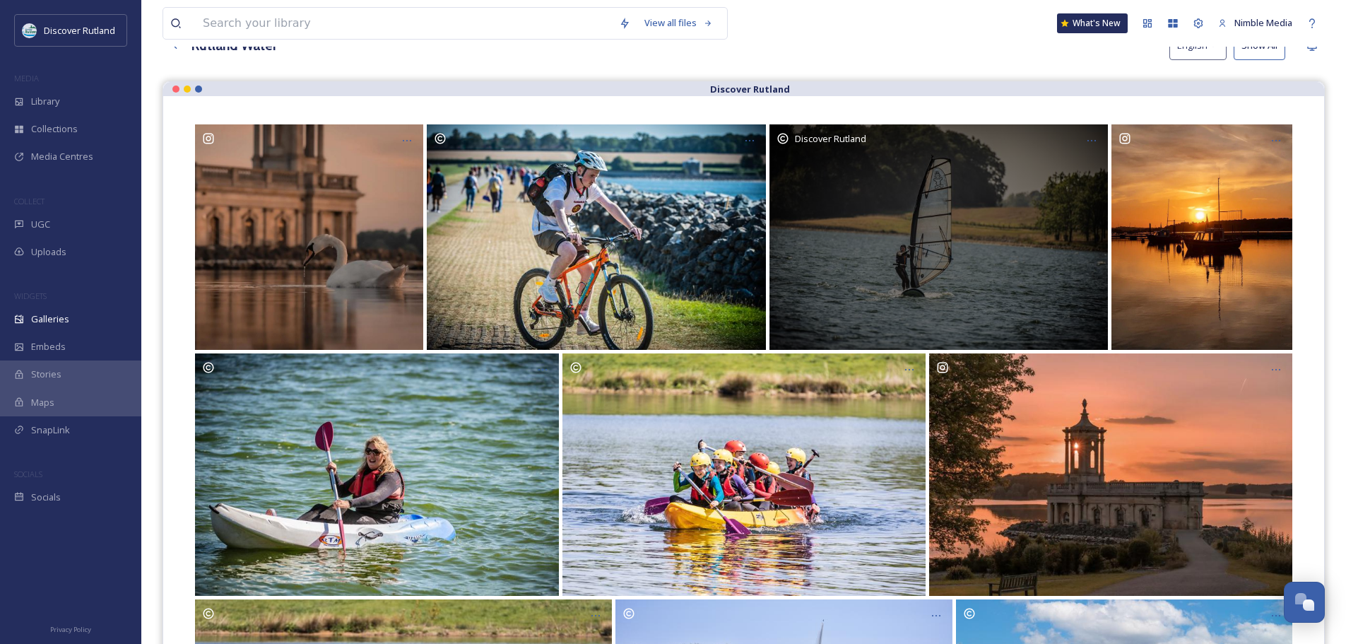
scroll to position [0, 0]
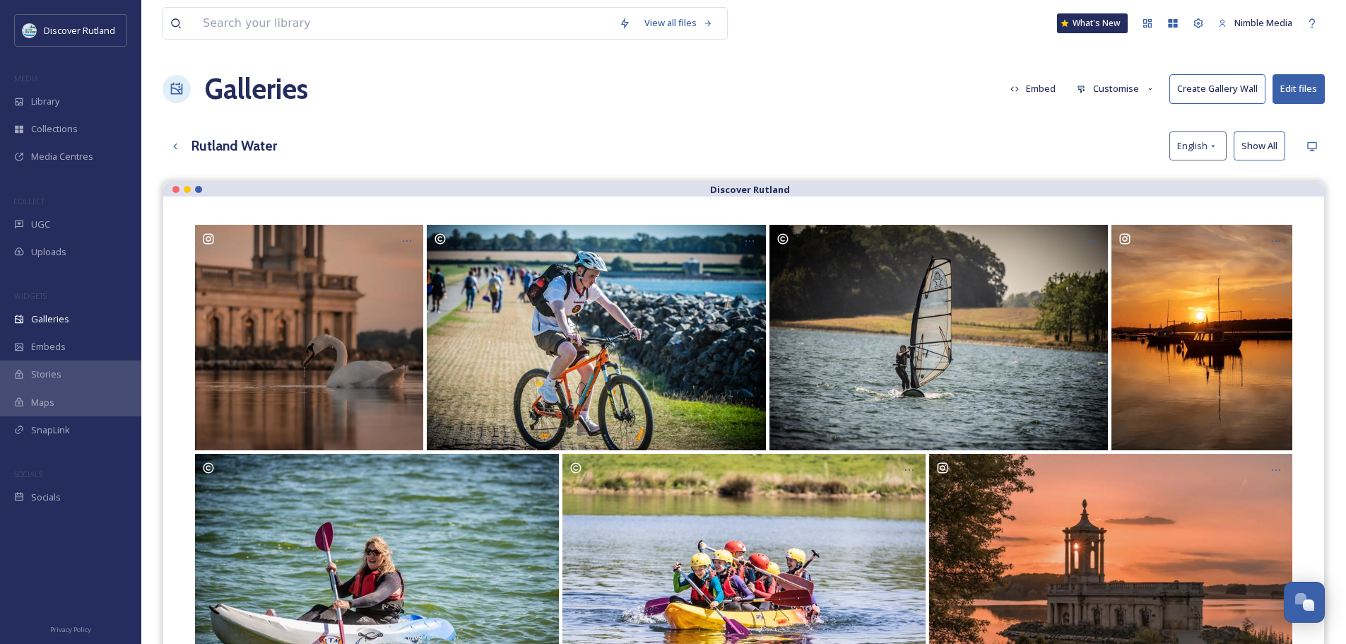
click at [1119, 93] on button "Customise" at bounding box center [1116, 89] width 93 height 28
click at [172, 149] on icon at bounding box center [175, 146] width 11 height 11
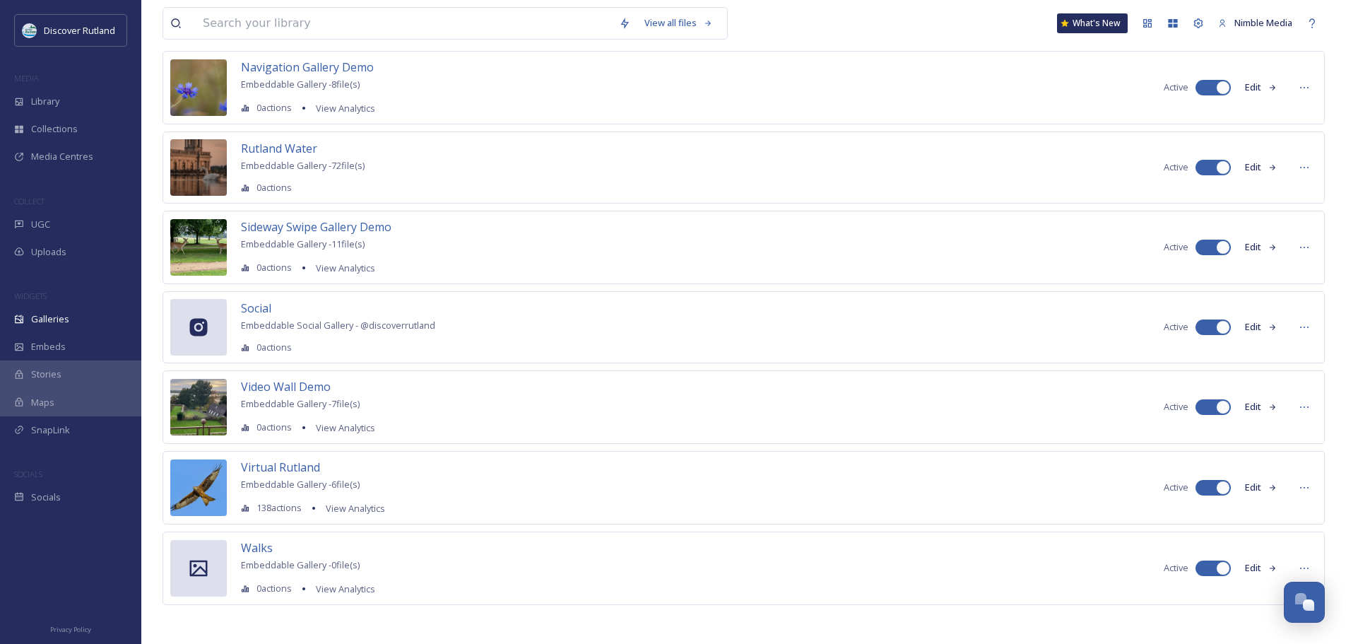
scroll to position [242, 0]
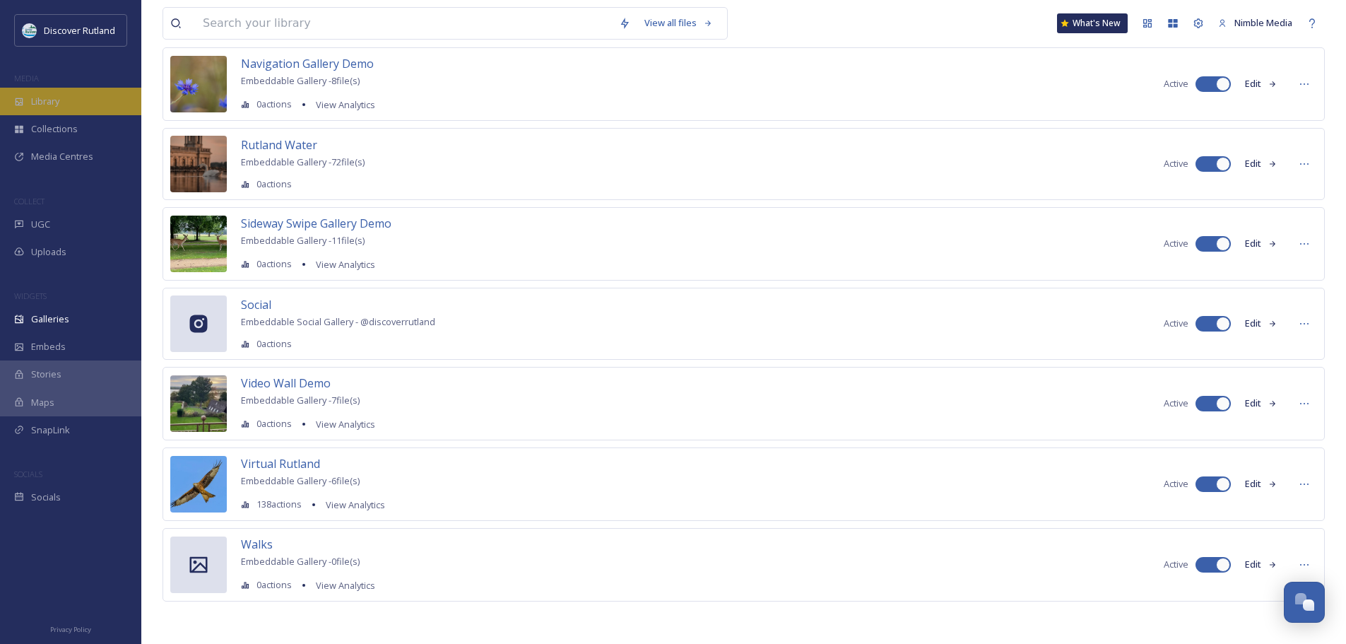
click at [43, 107] on span "Library" at bounding box center [45, 101] width 28 height 13
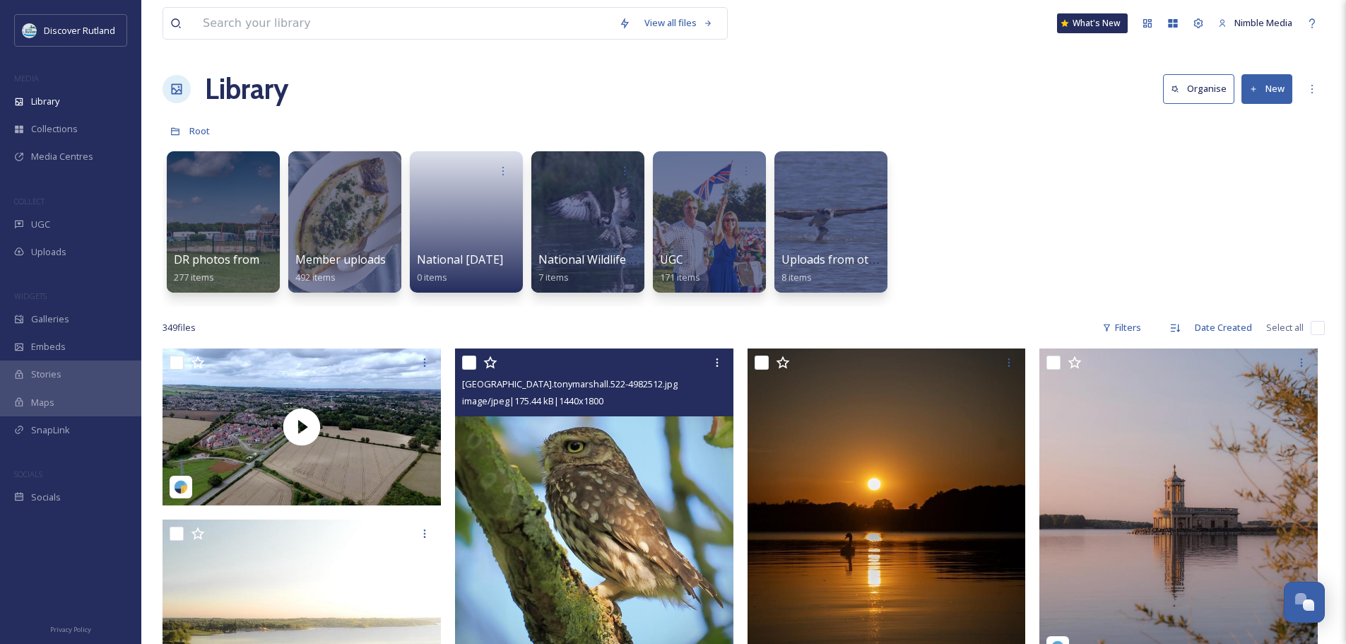
scroll to position [212, 0]
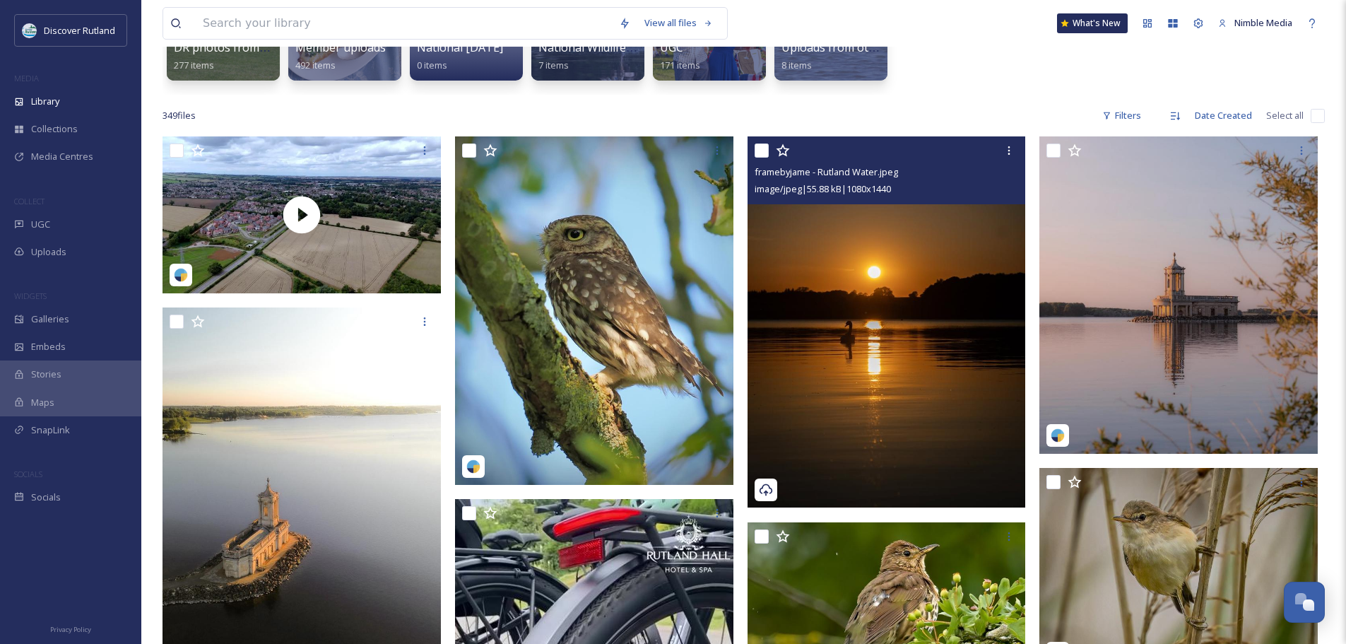
click at [930, 334] on img at bounding box center [887, 321] width 278 height 371
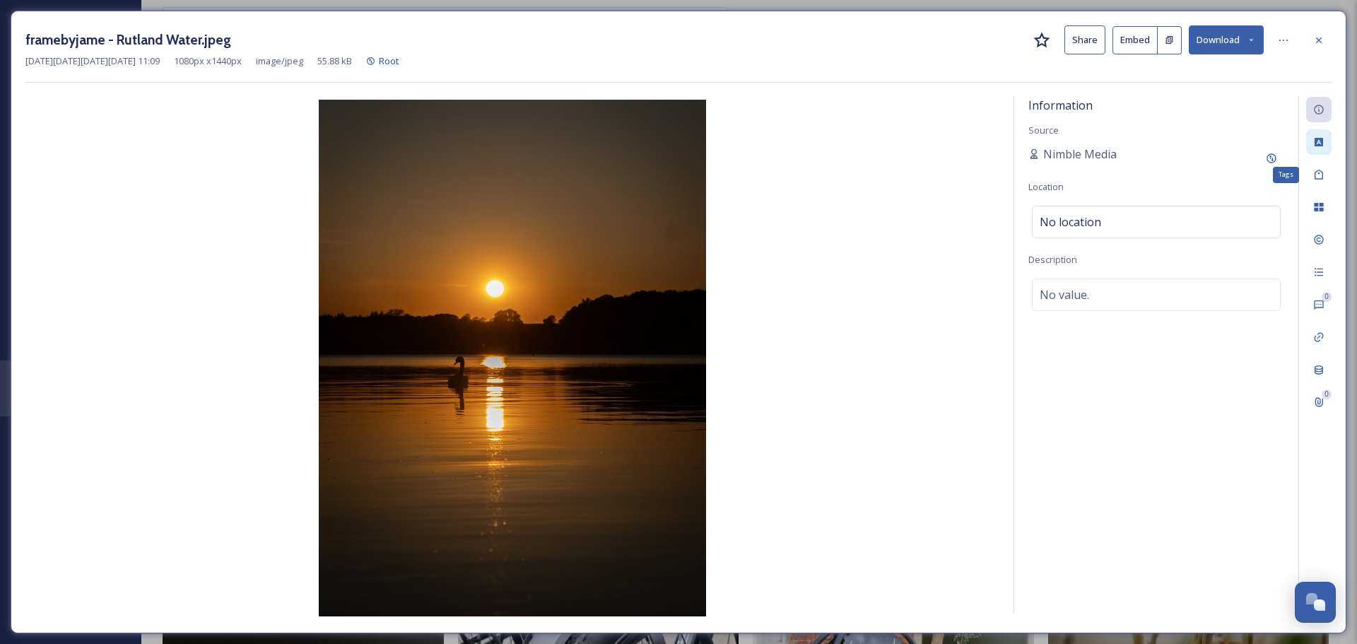
click at [1313, 144] on div at bounding box center [1318, 141] width 25 height 25
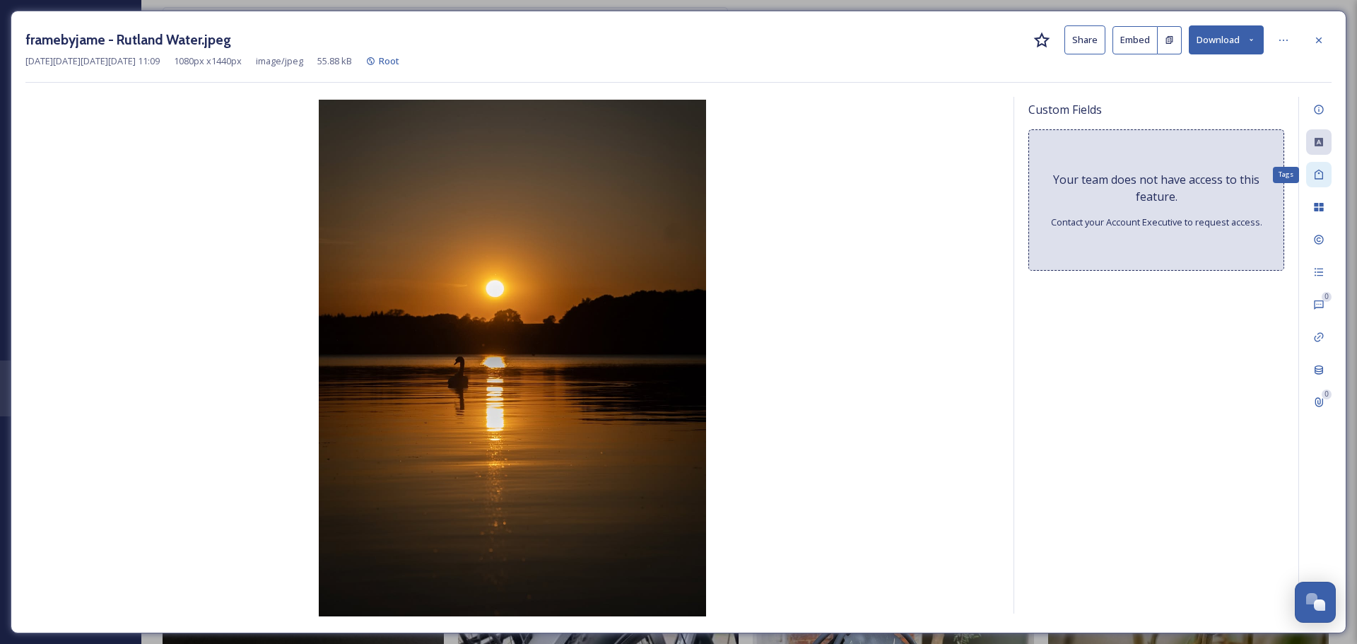
click at [1315, 184] on div "Tags" at bounding box center [1318, 174] width 25 height 25
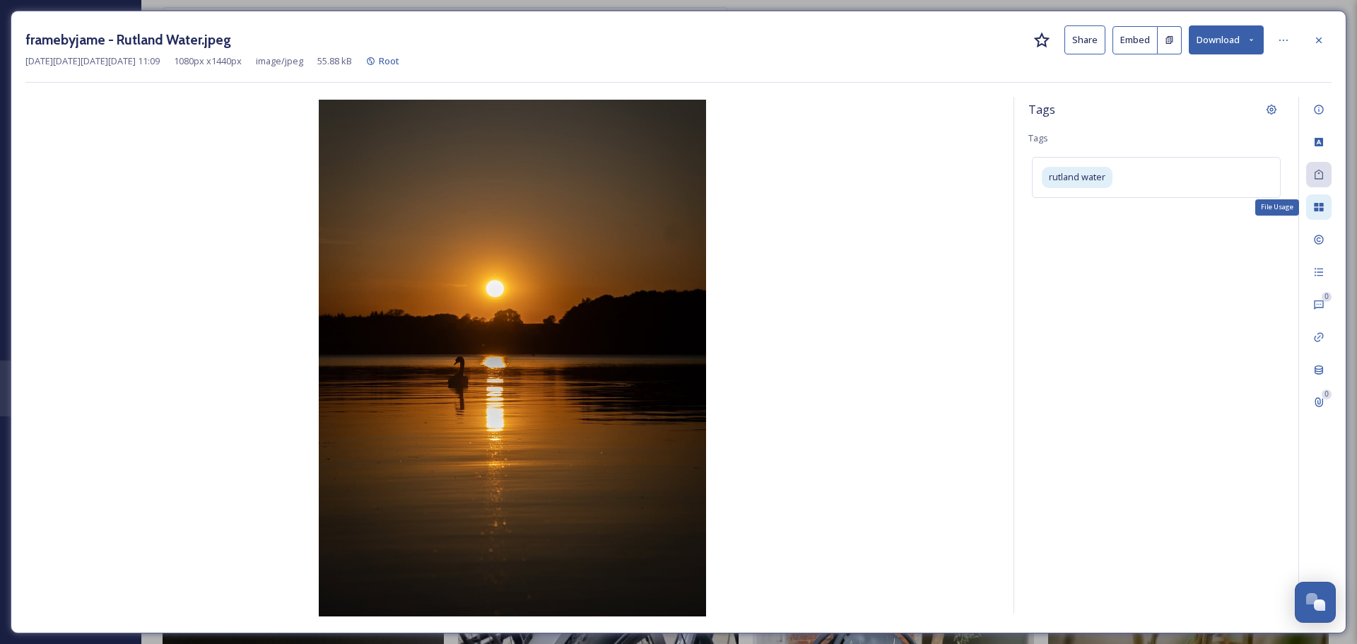
click at [1313, 206] on icon at bounding box center [1318, 206] width 11 height 11
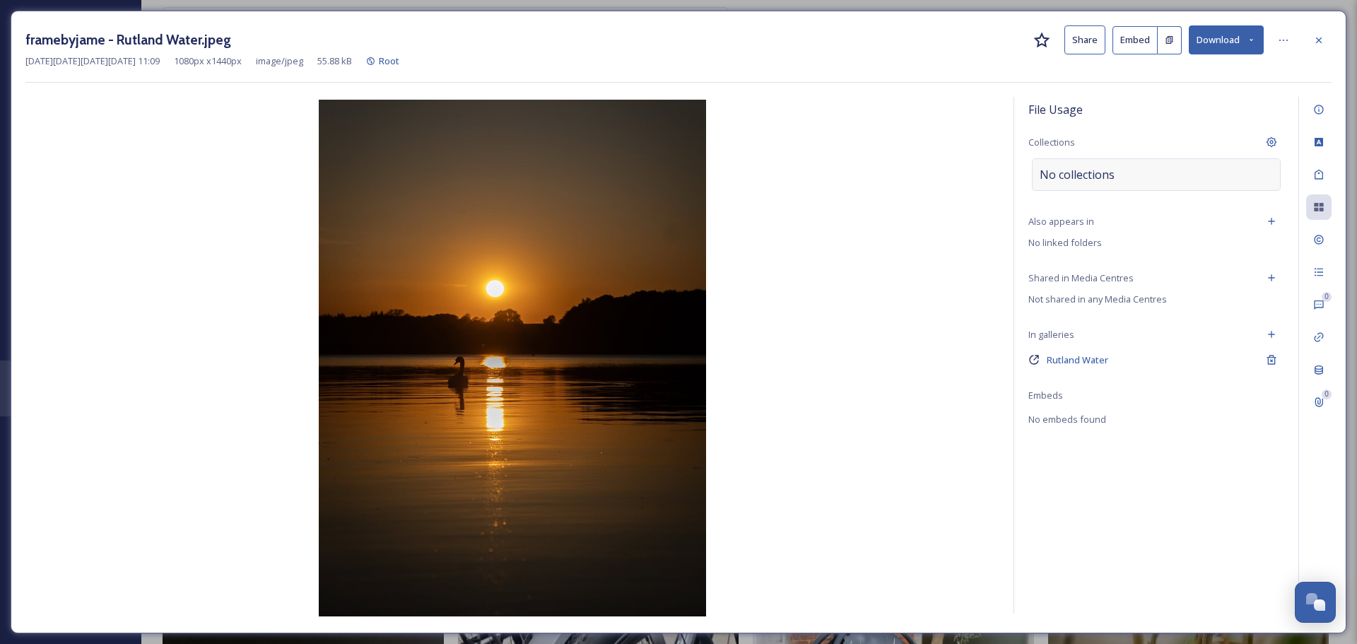
click at [1162, 178] on div "No collections" at bounding box center [1156, 174] width 249 height 33
click at [1109, 175] on input at bounding box center [1111, 174] width 156 height 31
type input "Rutland Water"
drag, startPoint x: 940, startPoint y: 51, endPoint x: 1187, endPoint y: 51, distance: 247.4
click at [940, 50] on div "framebyjame - Rutland Water.jpeg Share Embed Download" at bounding box center [678, 39] width 1306 height 29
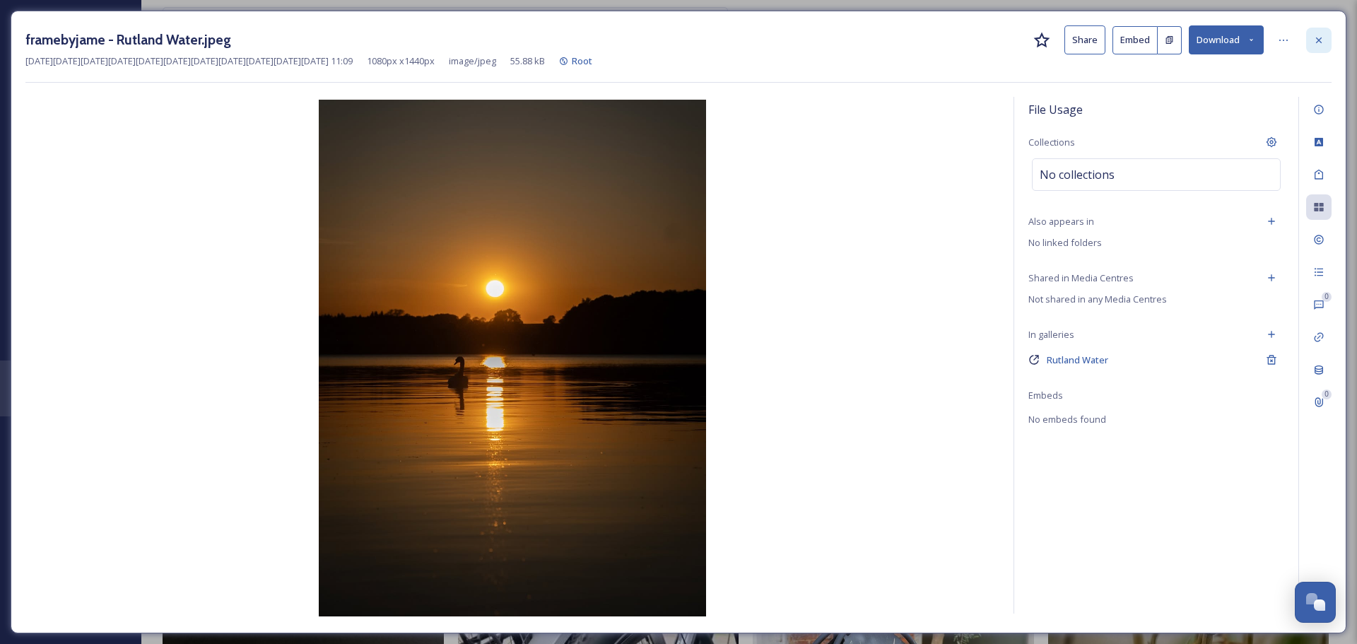
click at [1315, 44] on icon at bounding box center [1318, 40] width 11 height 11
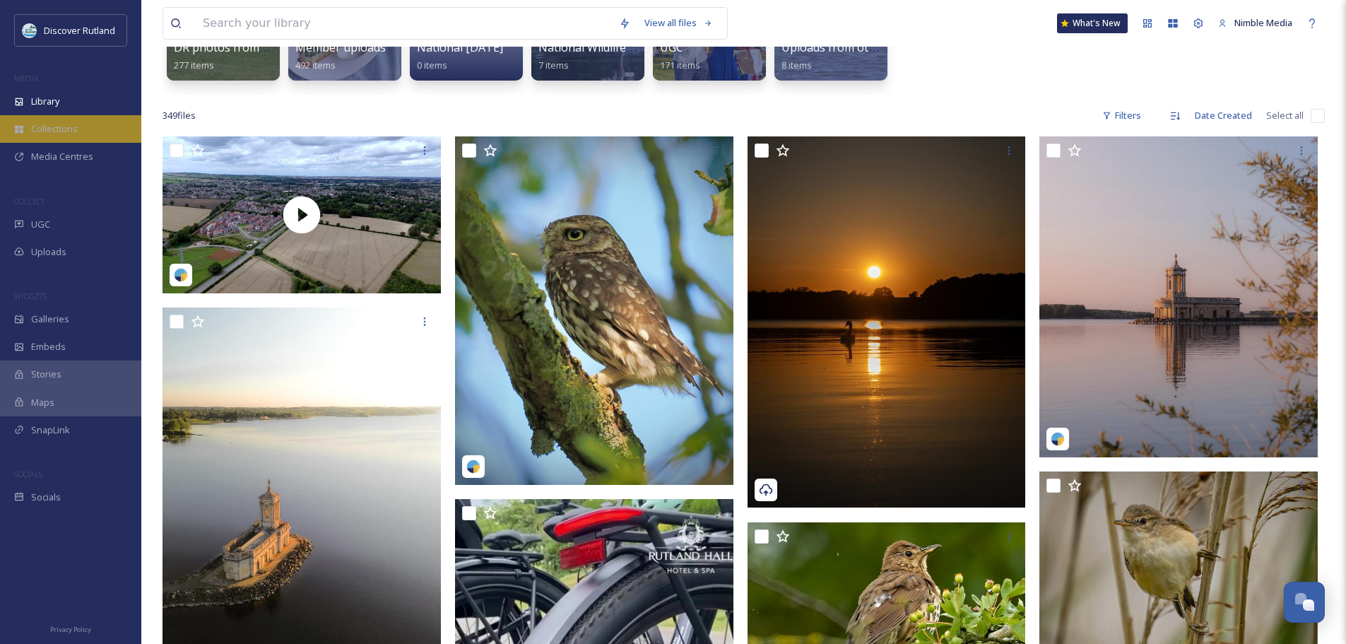
click at [49, 124] on span "Collections" at bounding box center [54, 128] width 47 height 13
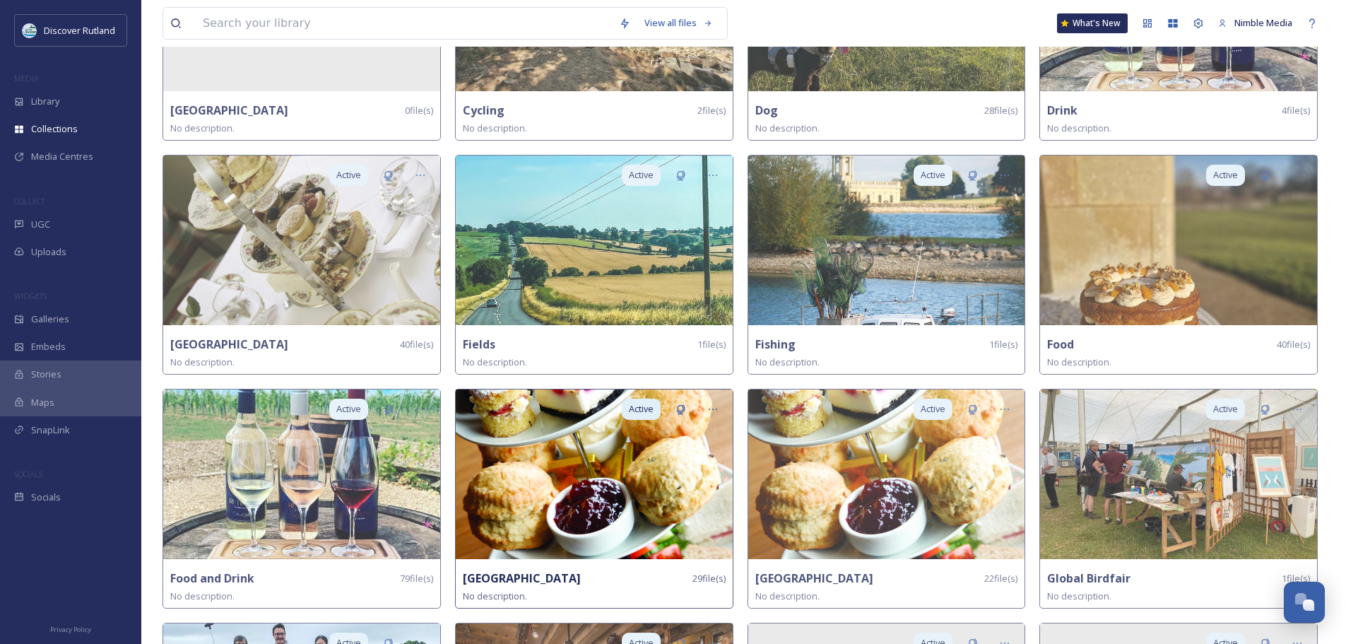
scroll to position [495, 0]
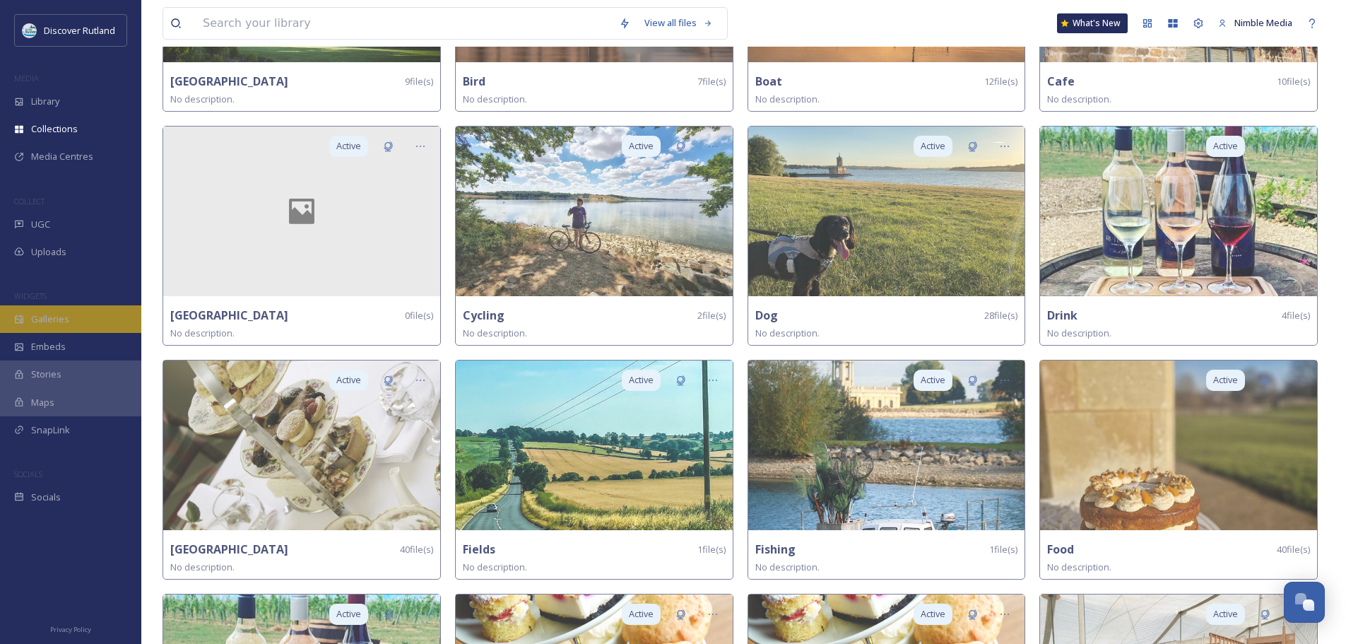
click at [74, 329] on div "Galleries" at bounding box center [70, 319] width 141 height 28
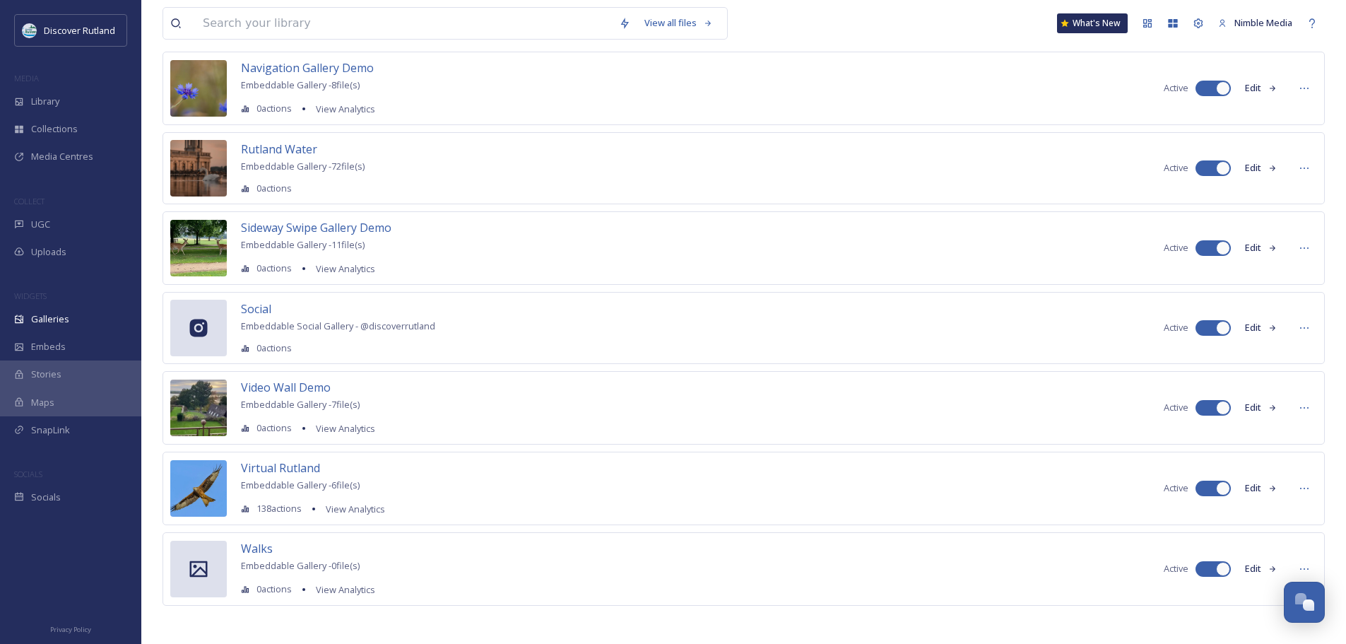
scroll to position [242, 0]
